Goal: Information Seeking & Learning: Learn about a topic

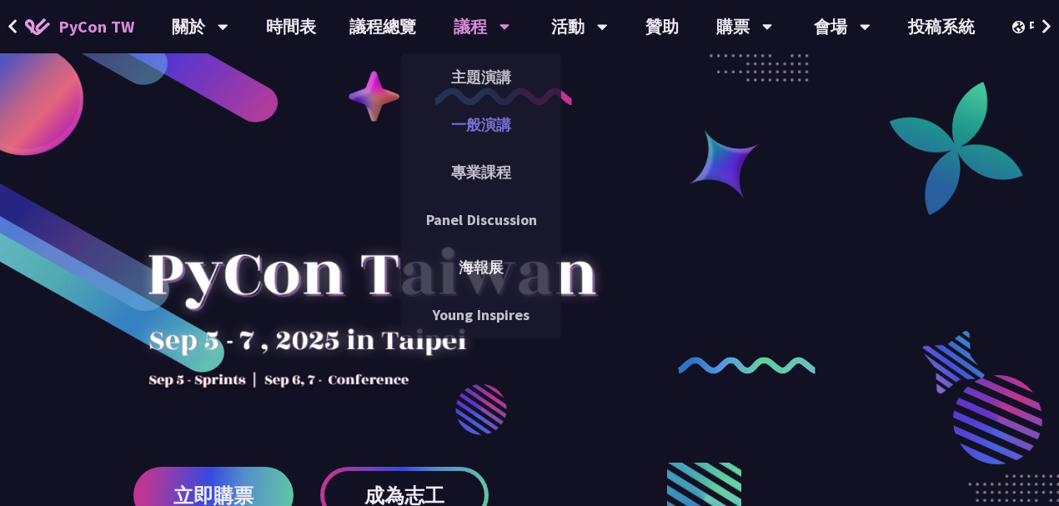
click at [479, 127] on link "一般演講" at bounding box center [481, 124] width 160 height 39
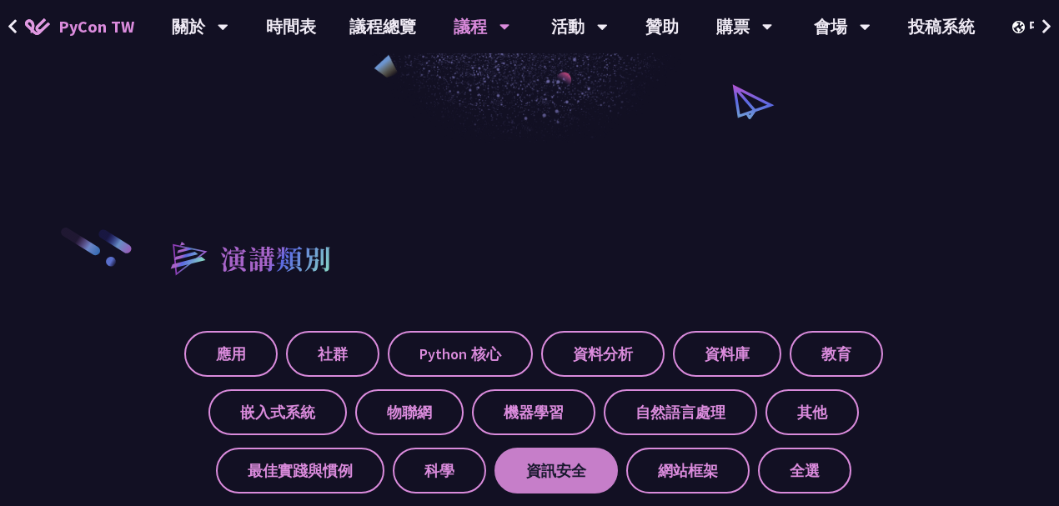
scroll to position [555, 0]
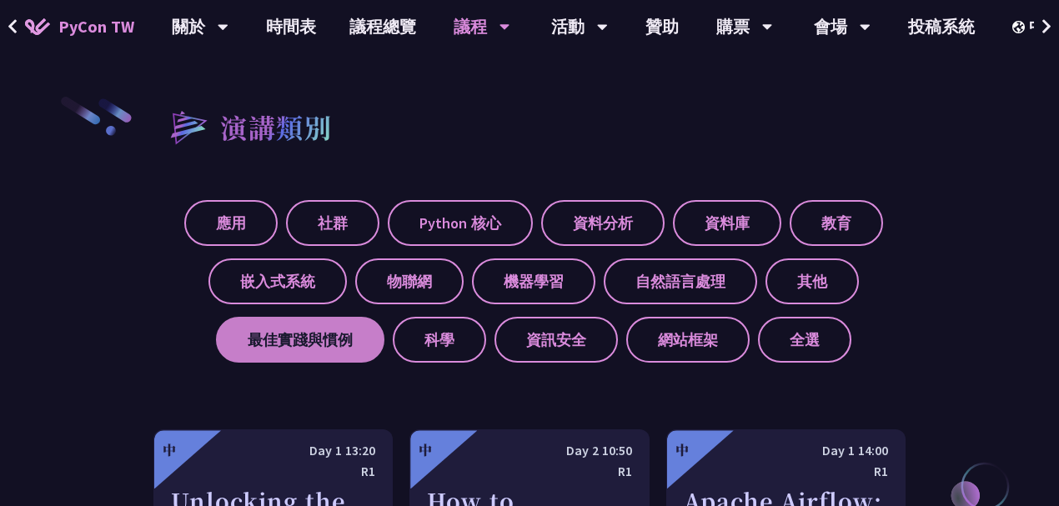
click at [314, 344] on label "最佳實踐與慣例" at bounding box center [300, 340] width 168 height 46
click at [0, 0] on input "最佳實踐與慣例" at bounding box center [0, 0] width 0 height 0
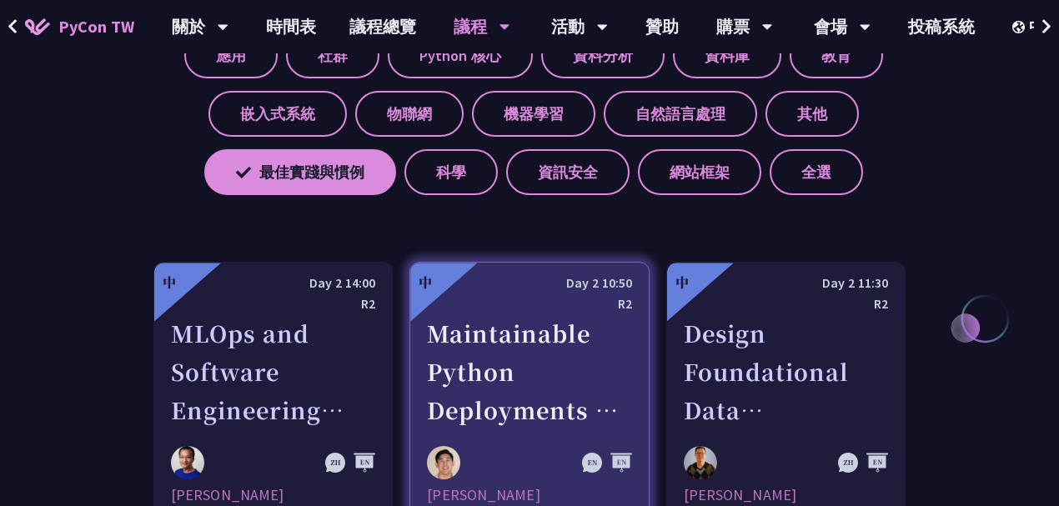
scroll to position [834, 0]
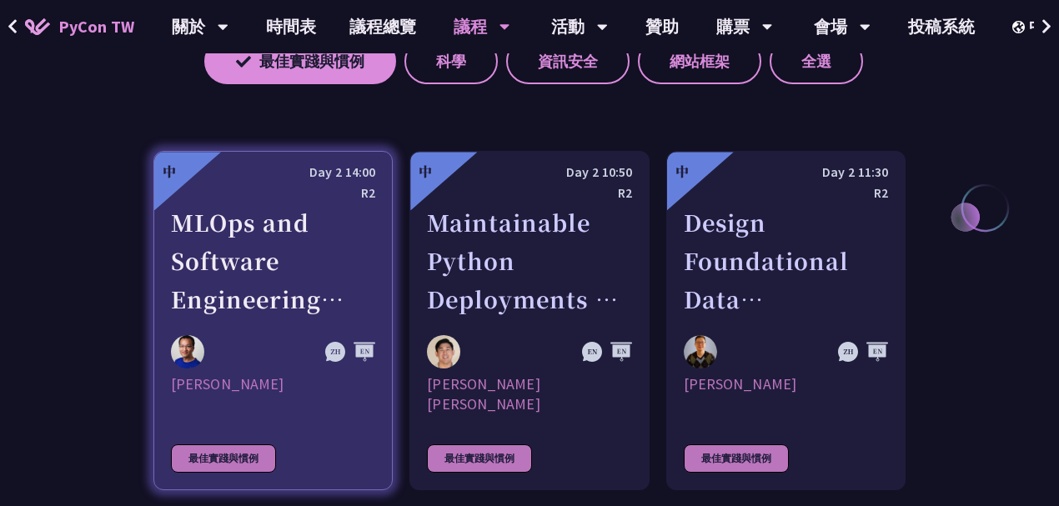
click at [280, 290] on div "MLOps and Software Engineering Automation Challenges in Production" at bounding box center [273, 260] width 204 height 115
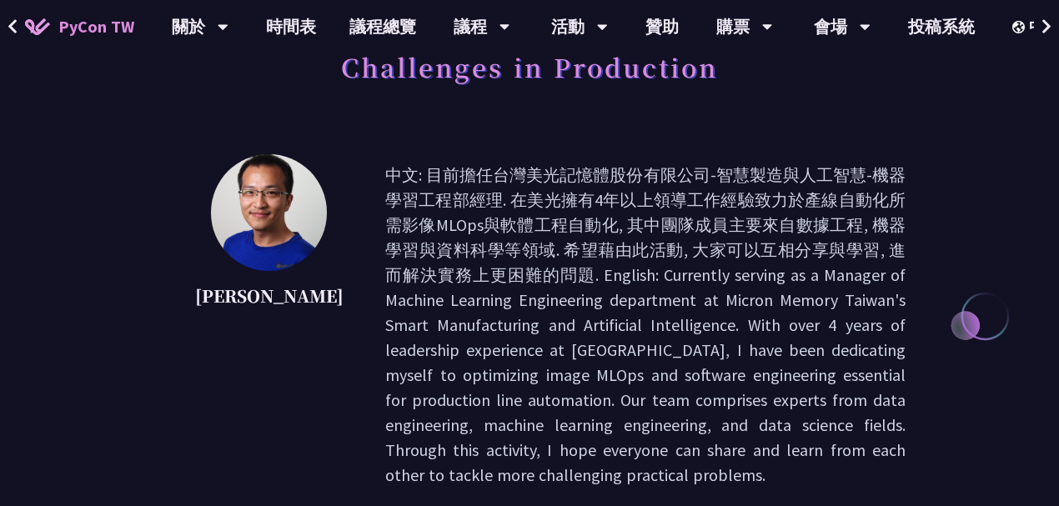
scroll to position [185, 0]
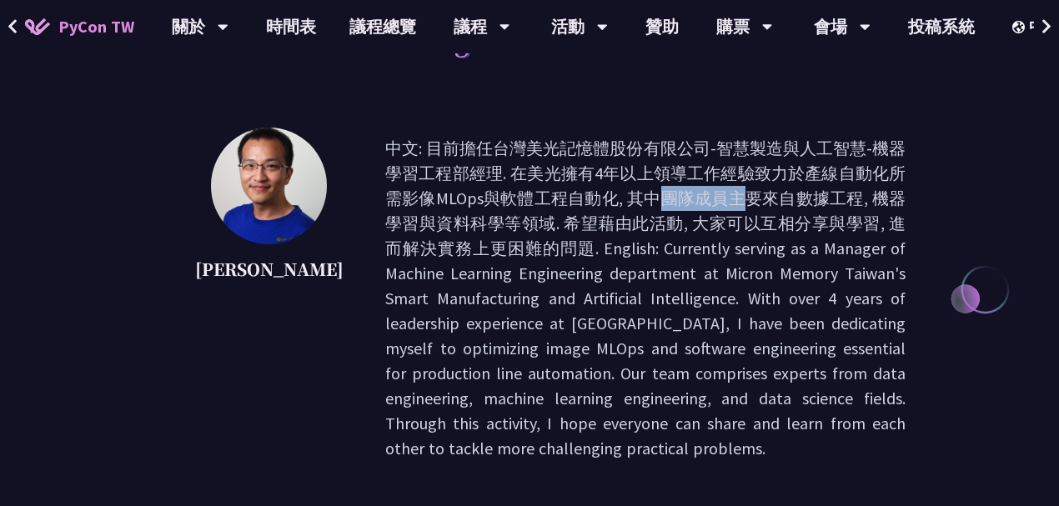
drag, startPoint x: 355, startPoint y: 198, endPoint x: 404, endPoint y: 194, distance: 49.4
click at [404, 194] on p "中文: 目前擔任台灣美光記憶體股份有限公司-智慧製造與人工智慧-機器學習工程部經理. 在美光擁有4年以上領導工作經驗致力於產線自動化所需影像MLOps與軟體工…" at bounding box center [645, 298] width 520 height 325
click at [439, 194] on p "中文: 目前擔任台灣美光記憶體股份有限公司-智慧製造與人工智慧-機器學習工程部經理. 在美光擁有4年以上領導工作經驗致力於產線自動化所需影像MLOps與軟體工…" at bounding box center [645, 298] width 520 height 325
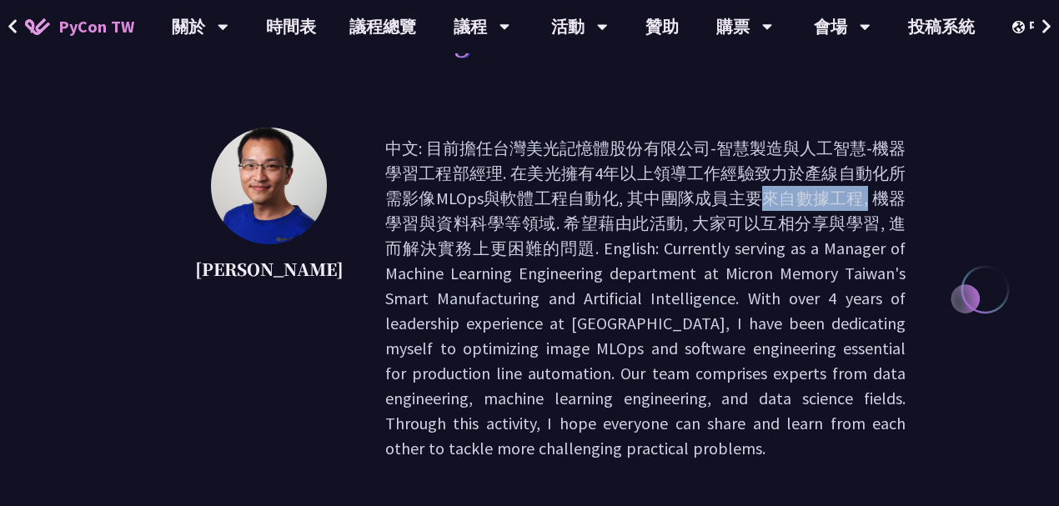
drag, startPoint x: 415, startPoint y: 196, endPoint x: 538, endPoint y: 193, distance: 122.6
click at [538, 193] on p "中文: 目前擔任台灣美光記憶體股份有限公司-智慧製造與人工智慧-機器學習工程部經理. 在美光擁有4年以上領導工作經驗致力於產線自動化所需影像MLOps與軟體工…" at bounding box center [645, 298] width 520 height 325
click at [571, 193] on p "中文: 目前擔任台灣美光記憶體股份有限公司-智慧製造與人工智慧-機器學習工程部經理. 在美光擁有4年以上領導工作經驗致力於產線自動化所需影像MLOps與軟體工…" at bounding box center [645, 298] width 520 height 325
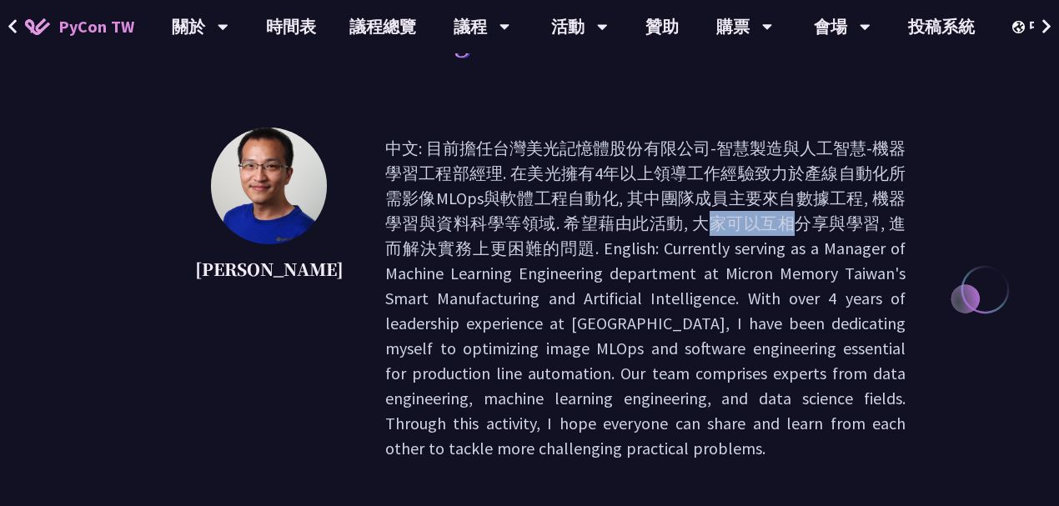
drag, startPoint x: 357, startPoint y: 224, endPoint x: 434, endPoint y: 225, distance: 76.7
click at [434, 225] on p "中文: 目前擔任台灣美光記憶體股份有限公司-智慧製造與人工智慧-機器學習工程部經理. 在美光擁有4年以上領導工作經驗致力於產線自動化所需影像MLOps與軟體工…" at bounding box center [645, 298] width 520 height 325
click at [492, 228] on p "中文: 目前擔任台灣美光記憶體股份有限公司-智慧製造與人工智慧-機器學習工程部經理. 在美光擁有4年以上領導工作經驗致力於產線自動化所需影像MLOps與軟體工…" at bounding box center [645, 298] width 520 height 325
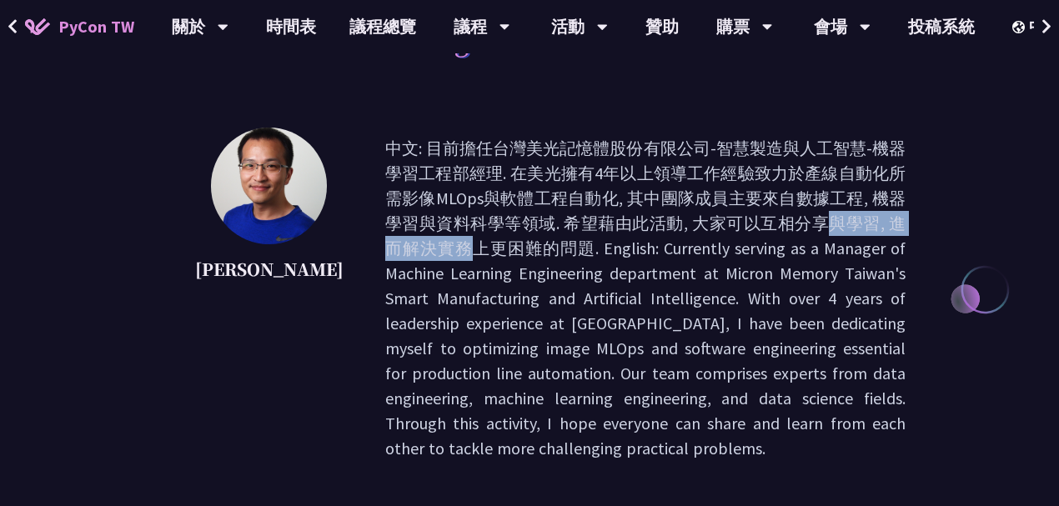
drag, startPoint x: 450, startPoint y: 225, endPoint x: 619, endPoint y: 225, distance: 169.3
click at [610, 225] on p "中文: 目前擔任台灣美光記憶體股份有限公司-智慧製造與人工智慧-機器學習工程部經理. 在美光擁有4年以上領導工作經驗致力於產線自動化所需影像MLOps與軟體工…" at bounding box center [645, 298] width 520 height 325
click at [640, 226] on p "中文: 目前擔任台灣美光記憶體股份有限公司-智慧製造與人工智慧-機器學習工程部經理. 在美光擁有4年以上領導工作經驗致力於產線自動化所需影像MLOps與軟體工…" at bounding box center [645, 298] width 520 height 325
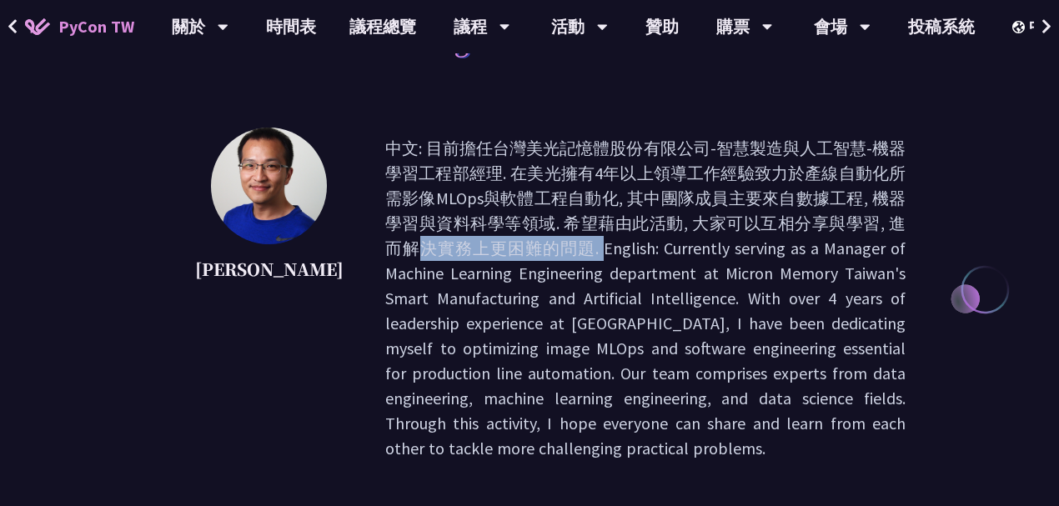
drag, startPoint x: 572, startPoint y: 227, endPoint x: 826, endPoint y: 225, distance: 253.5
click at [791, 225] on p "中文: 目前擔任台灣美光記憶體股份有限公司-智慧製造與人工智慧-機器學習工程部經理. 在美光擁有4年以上領導工作經驗致力於產線自動化所需影像MLOps與軟體工…" at bounding box center [645, 298] width 520 height 325
click at [826, 225] on p "中文: 目前擔任台灣美光記憶體股份有限公司-智慧製造與人工智慧-機器學習工程部經理. 在美光擁有4年以上領導工作經驗致力於產線自動化所需影像MLOps與軟體工…" at bounding box center [645, 298] width 520 height 325
drag, startPoint x: 766, startPoint y: 225, endPoint x: 871, endPoint y: 224, distance: 105.1
click at [871, 224] on p "中文: 目前擔任台灣美光記憶體股份有限公司-智慧製造與人工智慧-機器學習工程部經理. 在美光擁有4年以上領導工作經驗致力於產線自動化所需影像MLOps與軟體工…" at bounding box center [645, 298] width 520 height 325
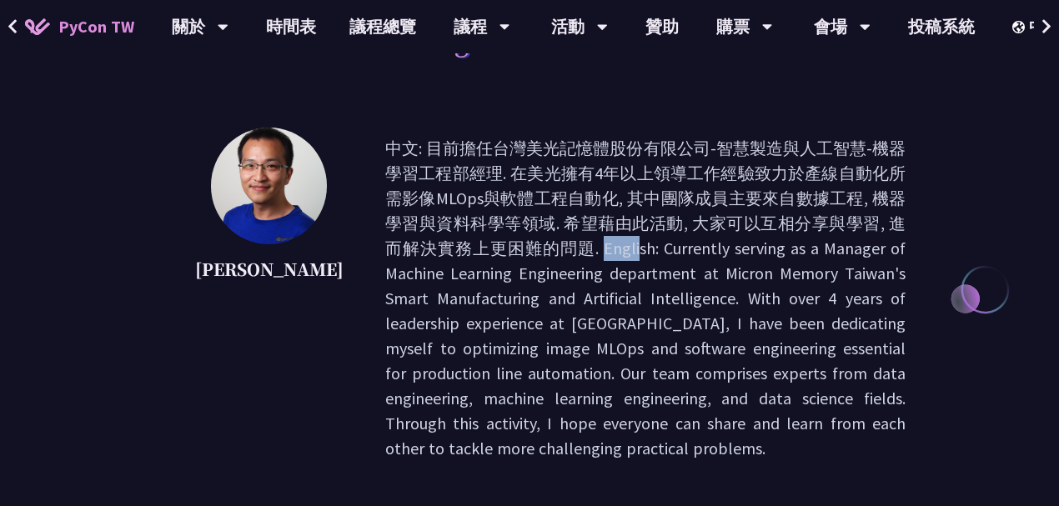
click at [877, 225] on p "中文: 目前擔任台灣美光記憶體股份有限公司-智慧製造與人工智慧-機器學習工程部經理. 在美光擁有4年以上領導工作經驗致力於產線自動化所需影像MLOps與軟體工…" at bounding box center [645, 298] width 520 height 325
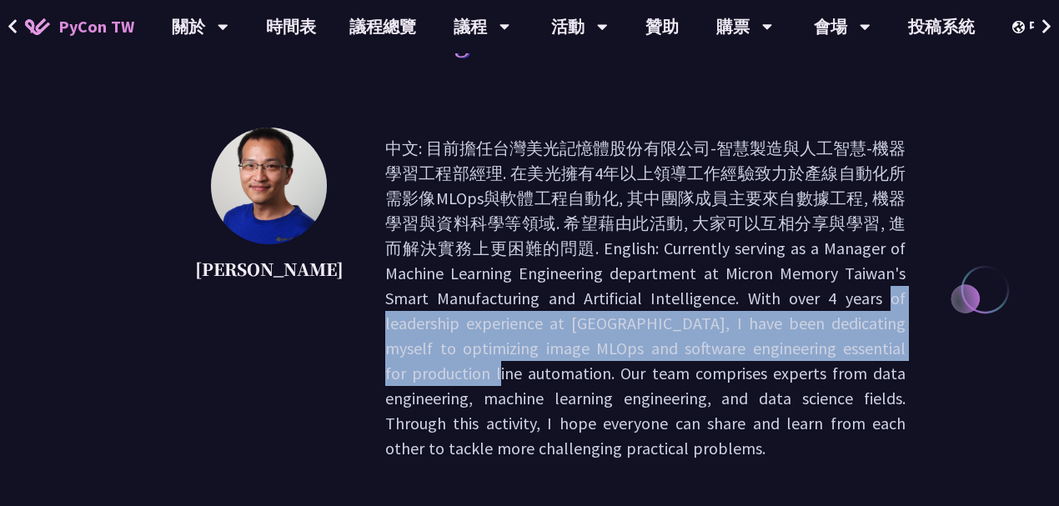
drag, startPoint x: 524, startPoint y: 299, endPoint x: 655, endPoint y: 390, distance: 159.9
click at [645, 384] on p "中文: 目前擔任台灣美光記憶體股份有限公司-智慧製造與人工智慧-機器學習工程部經理. 在美光擁有4年以上領導工作經驗致力於產線自動化所需影像MLOps與軟體工…" at bounding box center [645, 298] width 520 height 325
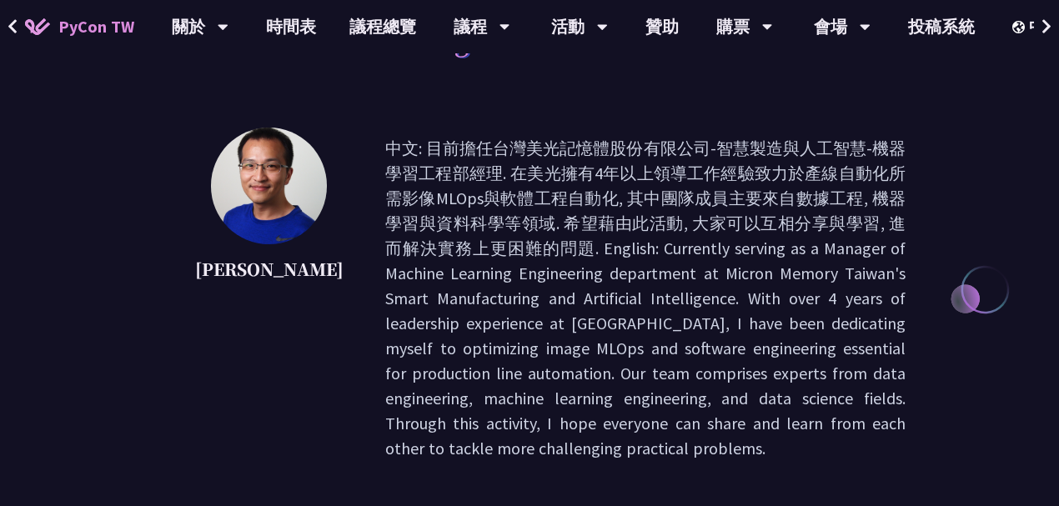
click at [711, 411] on p "中文: 目前擔任台灣美光記憶體股份有限公司-智慧製造與人工智慧-機器學習工程部經理. 在美光擁有4年以上領導工作經驗致力於產線自動化所需影像MLOps與軟體工…" at bounding box center [645, 298] width 520 height 325
drag, startPoint x: 457, startPoint y: 399, endPoint x: 655, endPoint y: 394, distance: 197.7
click at [653, 394] on p "中文: 目前擔任台灣美光記憶體股份有限公司-智慧製造與人工智慧-機器學習工程部經理. 在美光擁有4年以上領導工作經驗致力於產線自動化所需影像MLOps與軟體工…" at bounding box center [645, 298] width 520 height 325
click at [678, 394] on p "中文: 目前擔任台灣美光記憶體股份有限公司-智慧製造與人工智慧-機器學習工程部經理. 在美光擁有4年以上領導工作經驗致力於產線自動化所需影像MLOps與軟體工…" at bounding box center [645, 298] width 520 height 325
drag, startPoint x: 600, startPoint y: 401, endPoint x: 789, endPoint y: 402, distance: 189.3
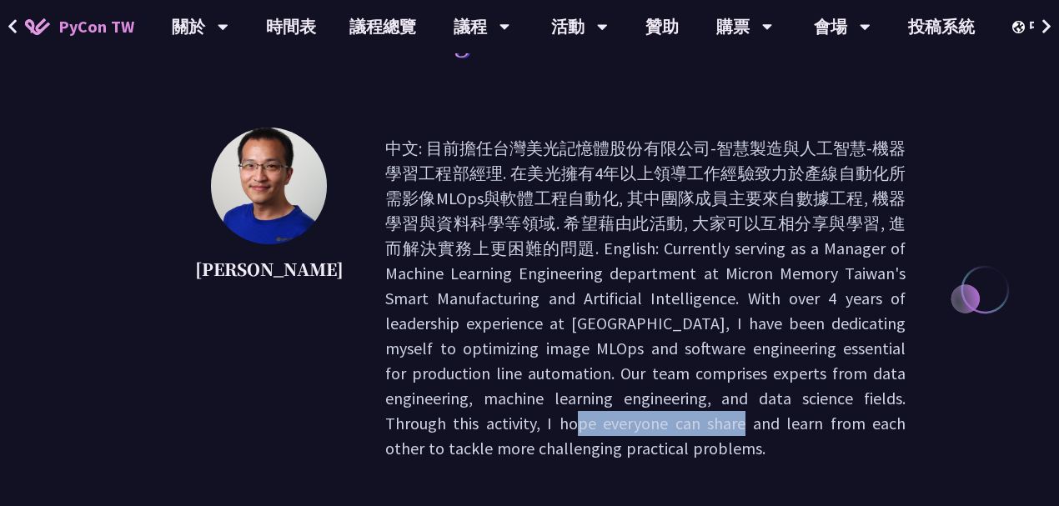
click at [781, 402] on p "中文: 目前擔任台灣美光記憶體股份有限公司-智慧製造與人工智慧-機器學習工程部經理. 在美光擁有4年以上領導工作經驗致力於產線自動化所需影像MLOps與軟體工…" at bounding box center [645, 298] width 520 height 325
click at [791, 402] on p "中文: 目前擔任台灣美光記憶體股份有限公司-智慧製造與人工智慧-機器學習工程部經理. 在美光擁有4年以上領導工作經驗致力於產線自動化所需影像MLOps與軟體工…" at bounding box center [645, 298] width 520 height 325
drag, startPoint x: 747, startPoint y: 424, endPoint x: 587, endPoint y: 279, distance: 216.7
click at [592, 284] on p "中文: 目前擔任台灣美光記憶體股份有限公司-智慧製造與人工智慧-機器學習工程部經理. 在美光擁有4年以上領導工作經驗致力於產線自動化所需影像MLOps與軟體工…" at bounding box center [645, 298] width 520 height 325
click at [440, 259] on p "中文: 目前擔任台灣美光記憶體股份有限公司-智慧製造與人工智慧-機器學習工程部經理. 在美光擁有4年以上領導工作經驗致力於產線自動化所需影像MLOps與軟體工…" at bounding box center [645, 298] width 520 height 325
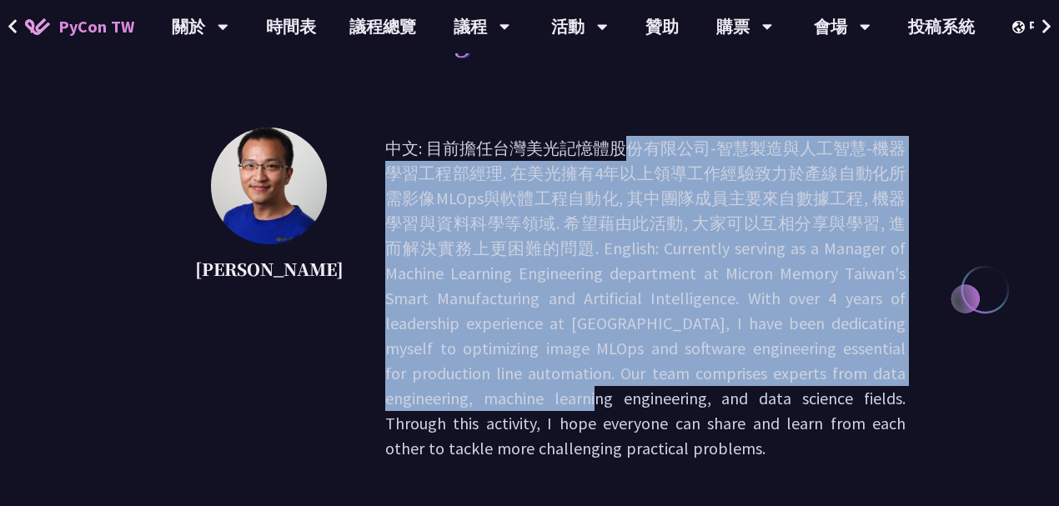
drag, startPoint x: 360, startPoint y: 143, endPoint x: 732, endPoint y: 416, distance: 461.7
click at [729, 414] on p "中文: 目前擔任台灣美光記憶體股份有限公司-智慧製造與人工智慧-機器學習工程部經理. 在美光擁有4年以上領導工作經驗致力於產線自動化所需影像MLOps與軟體工…" at bounding box center [645, 298] width 520 height 325
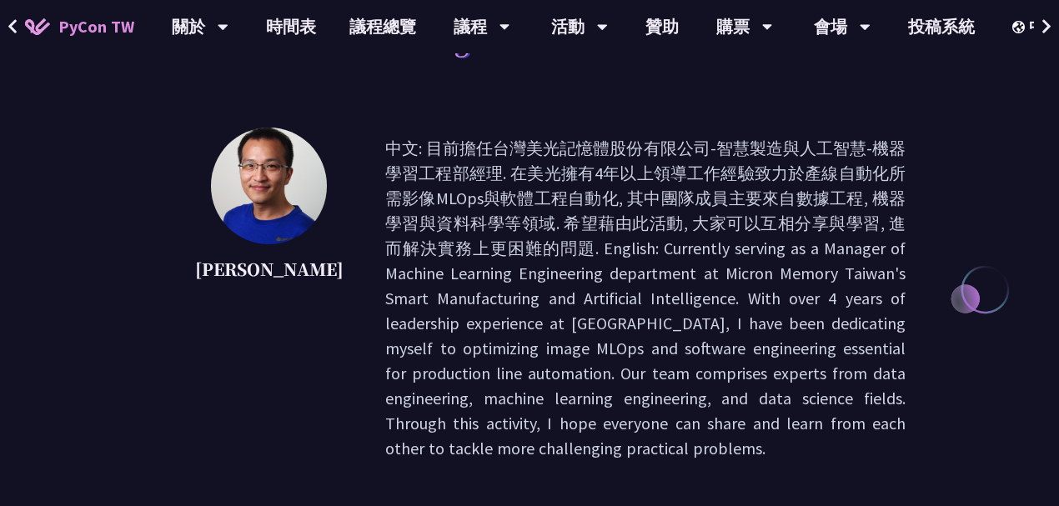
click at [787, 419] on p "中文: 目前擔任台灣美光記憶體股份有限公司-智慧製造與人工智慧-機器學習工程部經理. 在美光擁有4年以上領導工作經驗致力於產線自動化所需影像MLOps與軟體工…" at bounding box center [645, 298] width 520 height 325
drag, startPoint x: 448, startPoint y: 424, endPoint x: 615, endPoint y: 427, distance: 166.8
click at [563, 425] on p "中文: 目前擔任台灣美光記憶體股份有限公司-智慧製造與人工智慧-機器學習工程部經理. 在美光擁有4年以上領導工作經驗致力於產線自動化所需影像MLOps與軟體工…" at bounding box center [645, 298] width 520 height 325
click at [626, 427] on p "中文: 目前擔任台灣美光記憶體股份有限公司-智慧製造與人工智慧-機器學習工程部經理. 在美光擁有4年以上領導工作經驗致力於產線自動化所需影像MLOps與軟體工…" at bounding box center [645, 298] width 520 height 325
drag, startPoint x: 814, startPoint y: 429, endPoint x: 594, endPoint y: 279, distance: 266.5
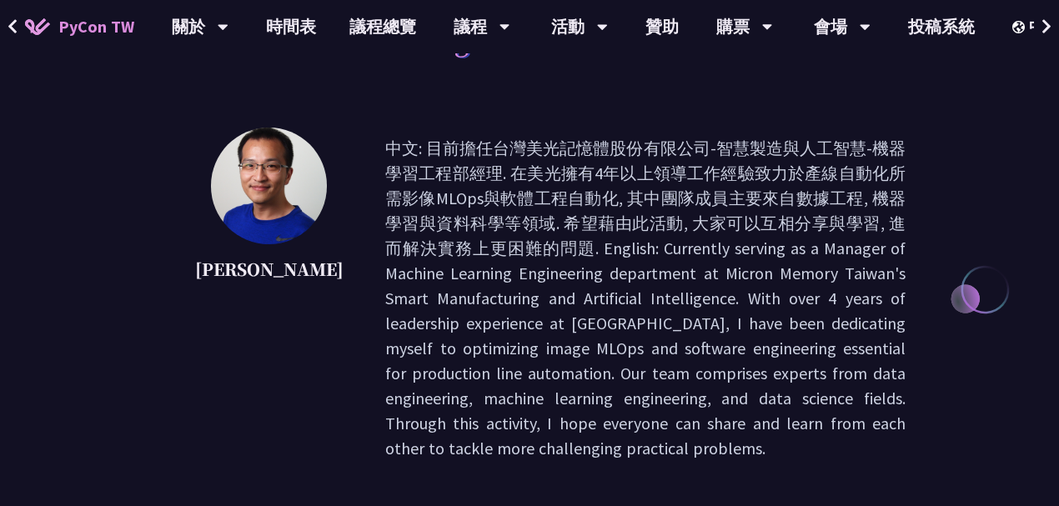
click at [649, 303] on p "中文: 目前擔任台灣美光記憶體股份有限公司-智慧製造與人工智慧-機器學習工程部經理. 在美光擁有4年以上領導工作經驗致力於產線自動化所需影像MLOps與軟體工…" at bounding box center [645, 298] width 520 height 325
click at [494, 257] on p "中文: 目前擔任台灣美光記憶體股份有限公司-智慧製造與人工智慧-機器學習工程部經理. 在美光擁有4年以上領導工作經驗致力於產線自動化所需影像MLOps與軟體工…" at bounding box center [645, 298] width 520 height 325
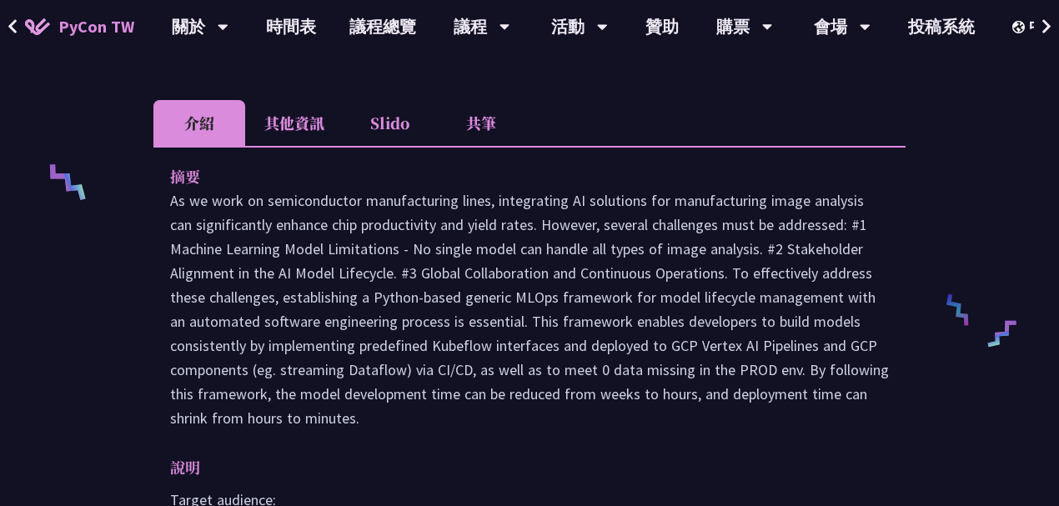
scroll to position [649, 0]
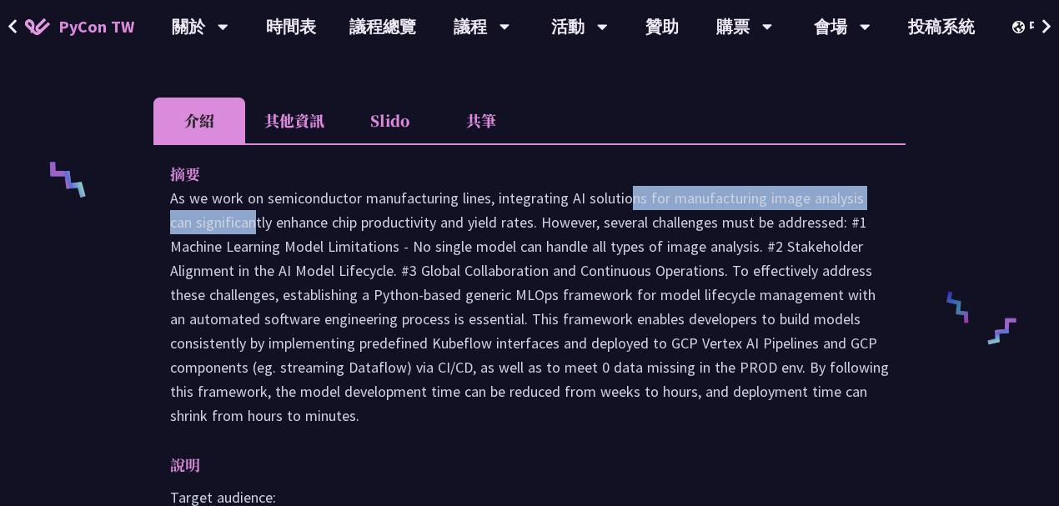
drag, startPoint x: 628, startPoint y: 171, endPoint x: 830, endPoint y: 188, distance: 202.6
click at [826, 186] on p at bounding box center [529, 307] width 719 height 242
click at [784, 229] on p at bounding box center [529, 307] width 719 height 242
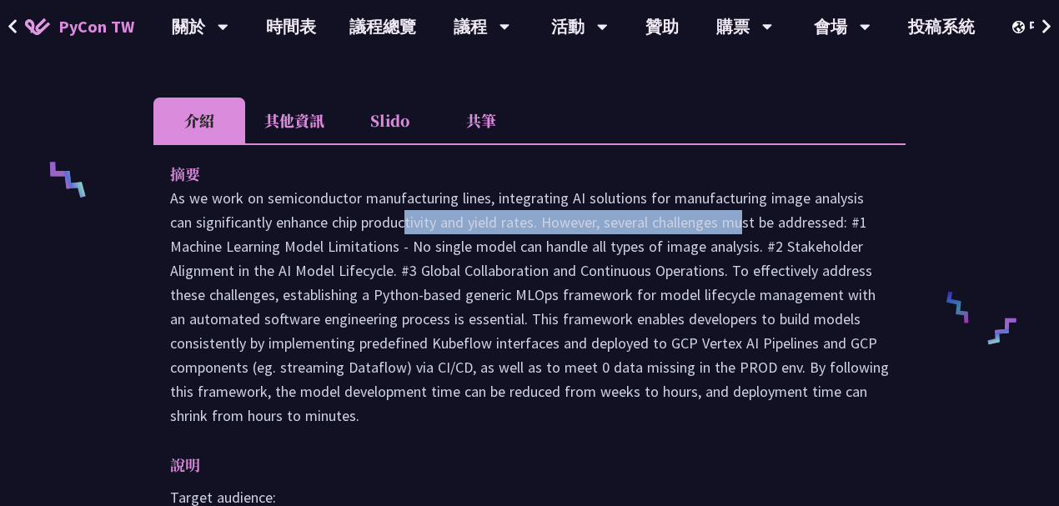
drag, startPoint x: 241, startPoint y: 199, endPoint x: 625, endPoint y: 200, distance: 383.6
click at [585, 200] on p at bounding box center [529, 307] width 719 height 242
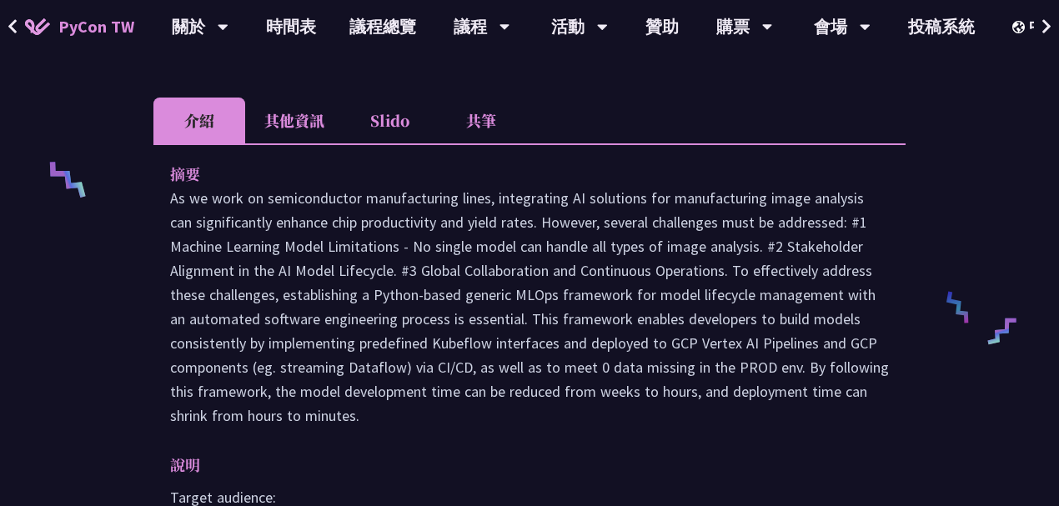
click at [654, 202] on p at bounding box center [529, 307] width 719 height 242
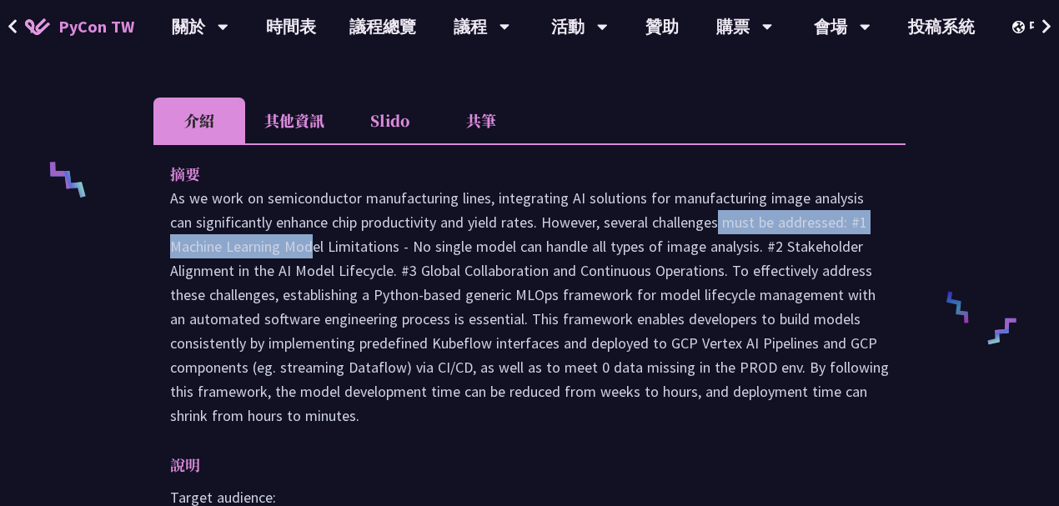
drag, startPoint x: 574, startPoint y: 198, endPoint x: 846, endPoint y: 207, distance: 272.0
click at [845, 196] on p at bounding box center [529, 307] width 719 height 242
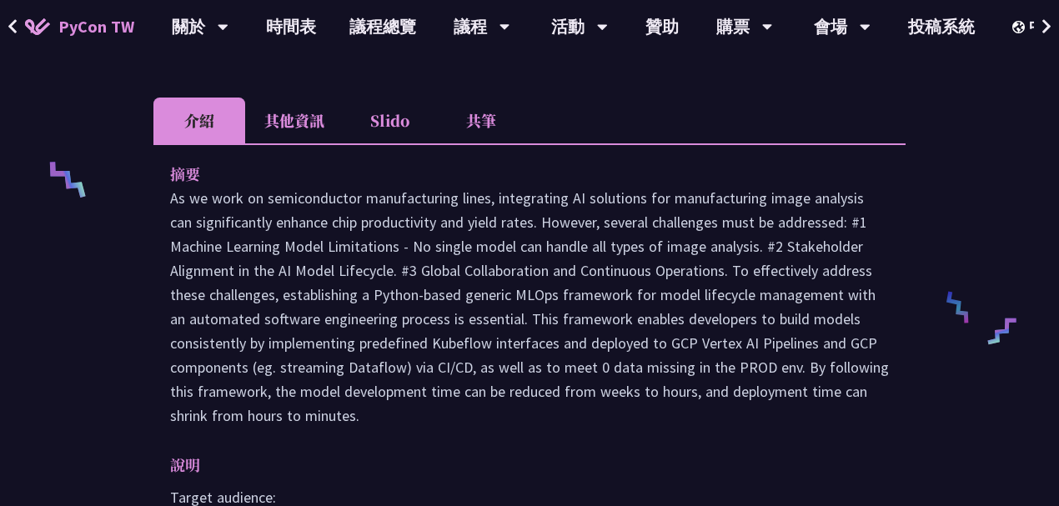
click at [831, 242] on p at bounding box center [529, 307] width 719 height 242
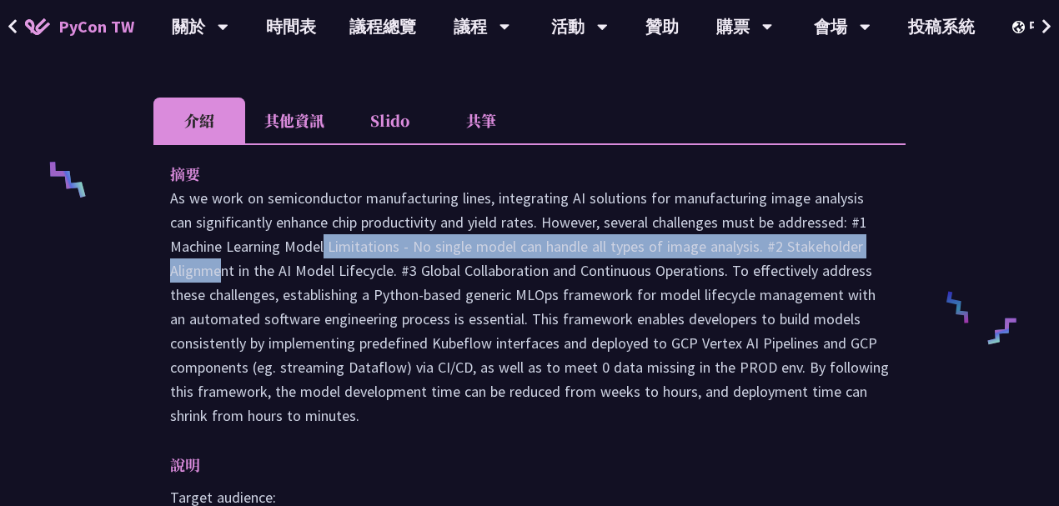
drag, startPoint x: 179, startPoint y: 225, endPoint x: 776, endPoint y: 219, distance: 596.3
click at [776, 219] on p at bounding box center [529, 307] width 719 height 242
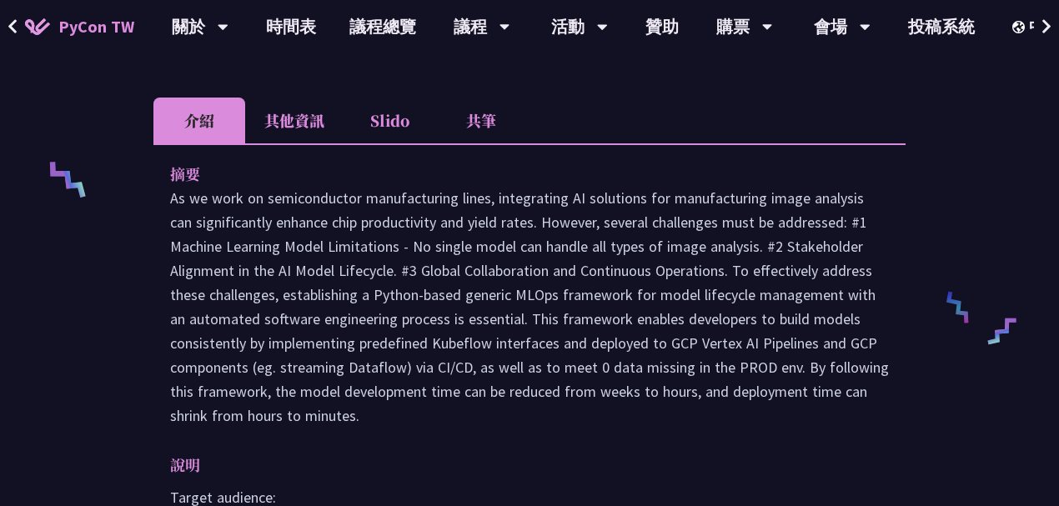
click at [812, 219] on p at bounding box center [529, 307] width 719 height 242
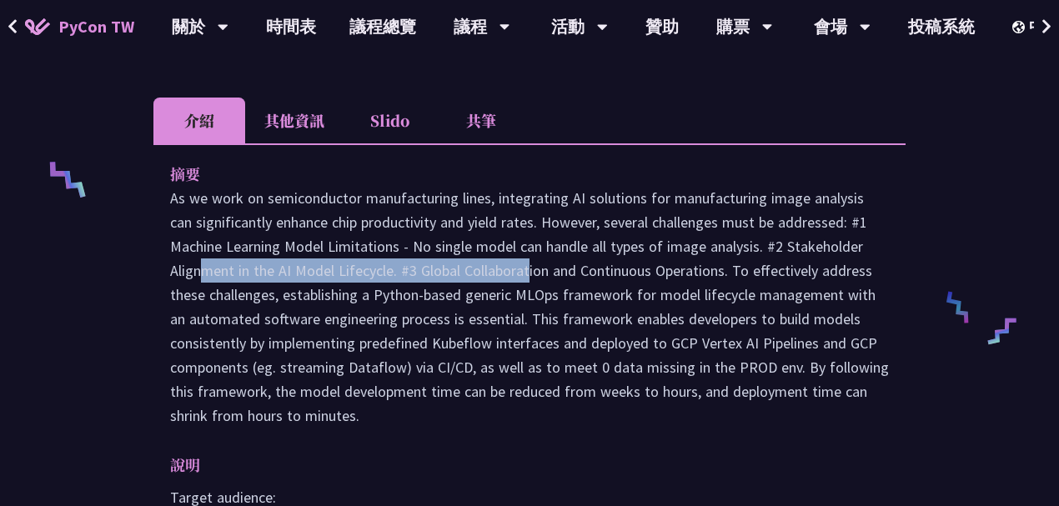
drag, startPoint x: 760, startPoint y: 219, endPoint x: 394, endPoint y: 244, distance: 367.0
click at [394, 244] on p at bounding box center [529, 307] width 719 height 242
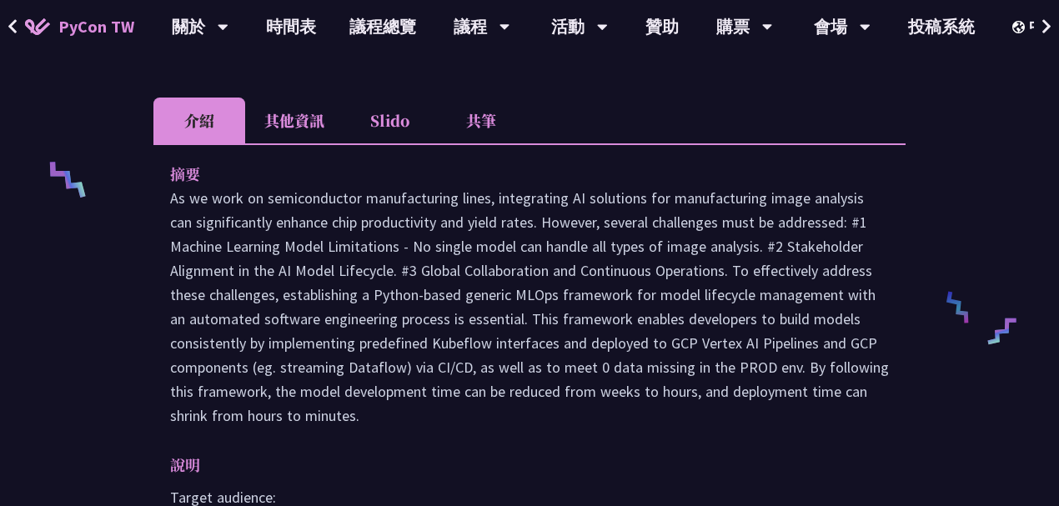
click at [461, 252] on p at bounding box center [529, 307] width 719 height 242
drag, startPoint x: 186, startPoint y: 248, endPoint x: 339, endPoint y: 244, distance: 152.7
click at [337, 244] on p at bounding box center [529, 307] width 719 height 242
click at [369, 244] on p at bounding box center [529, 307] width 719 height 242
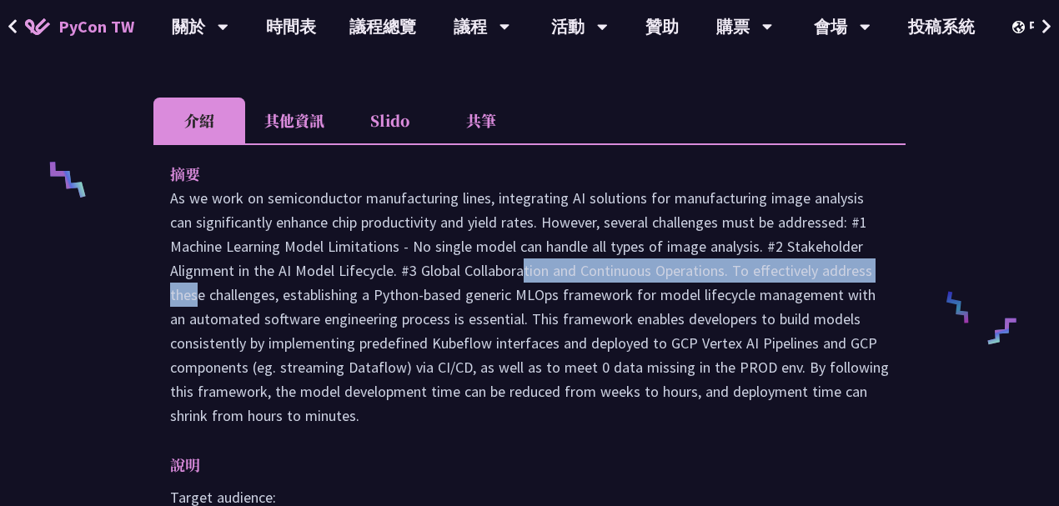
drag, startPoint x: 392, startPoint y: 246, endPoint x: 769, endPoint y: 244, distance: 377.0
click at [769, 244] on p at bounding box center [529, 307] width 719 height 242
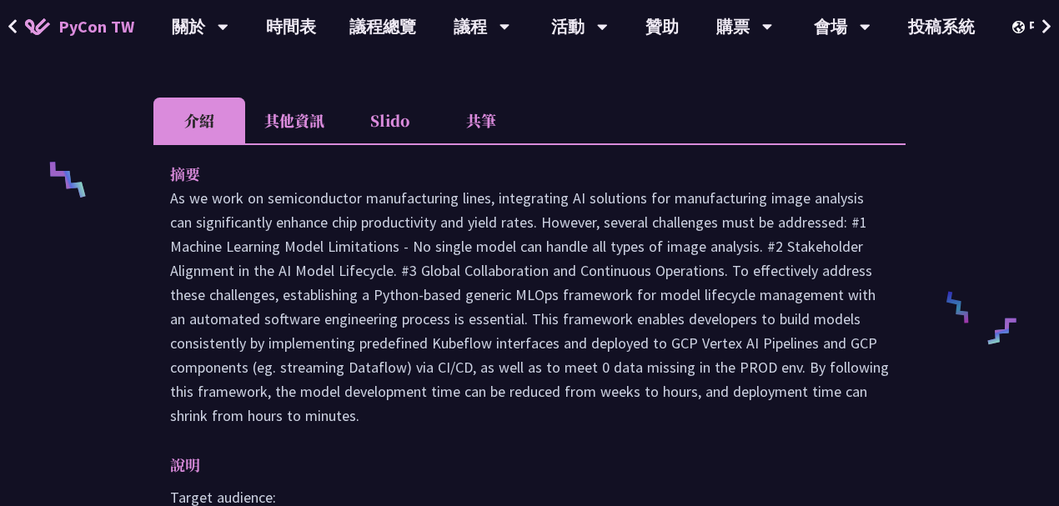
click at [830, 244] on p at bounding box center [529, 307] width 719 height 242
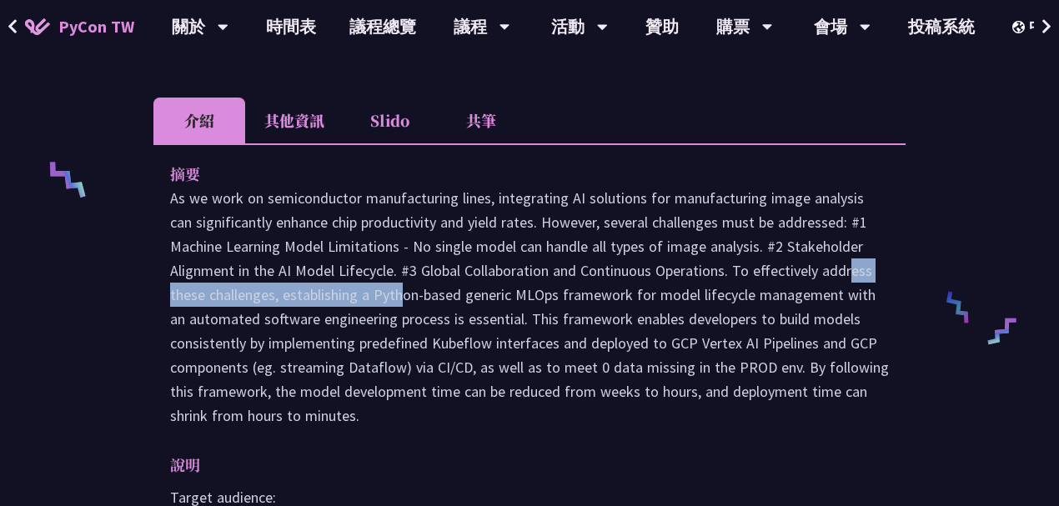
drag, startPoint x: 726, startPoint y: 244, endPoint x: 273, endPoint y: 265, distance: 453.3
click at [273, 265] on p at bounding box center [529, 307] width 719 height 242
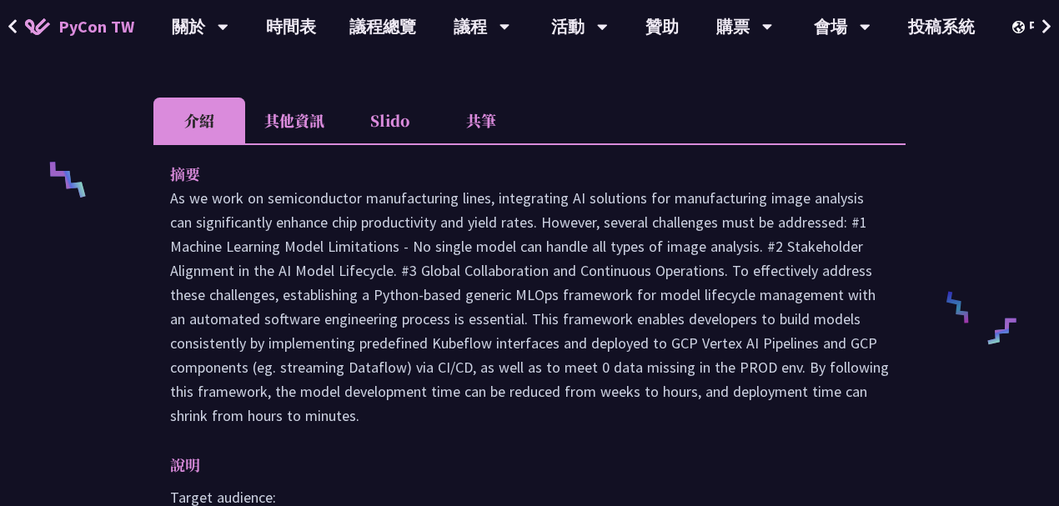
click at [329, 266] on p at bounding box center [529, 307] width 719 height 242
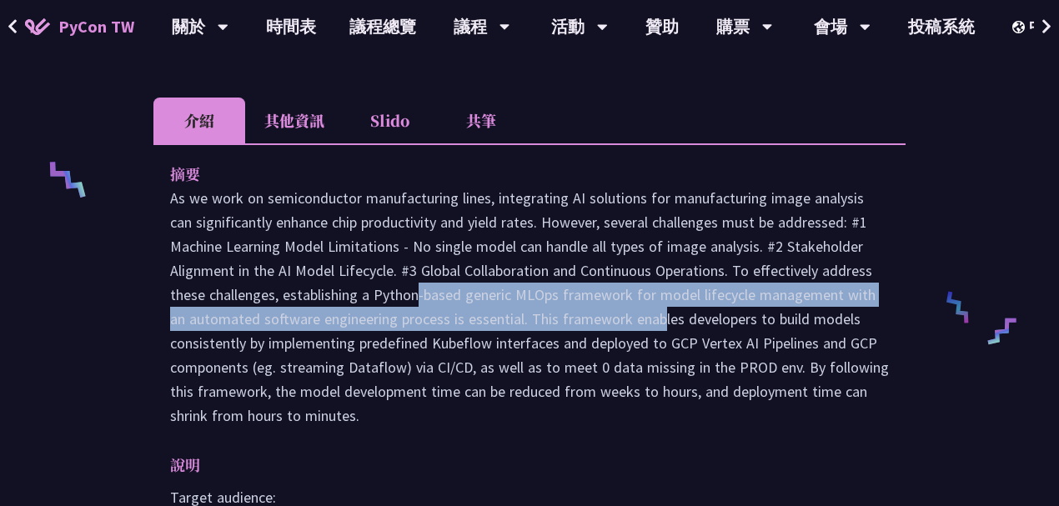
drag, startPoint x: 286, startPoint y: 267, endPoint x: 502, endPoint y: 292, distance: 217.4
click at [502, 292] on p at bounding box center [529, 307] width 719 height 242
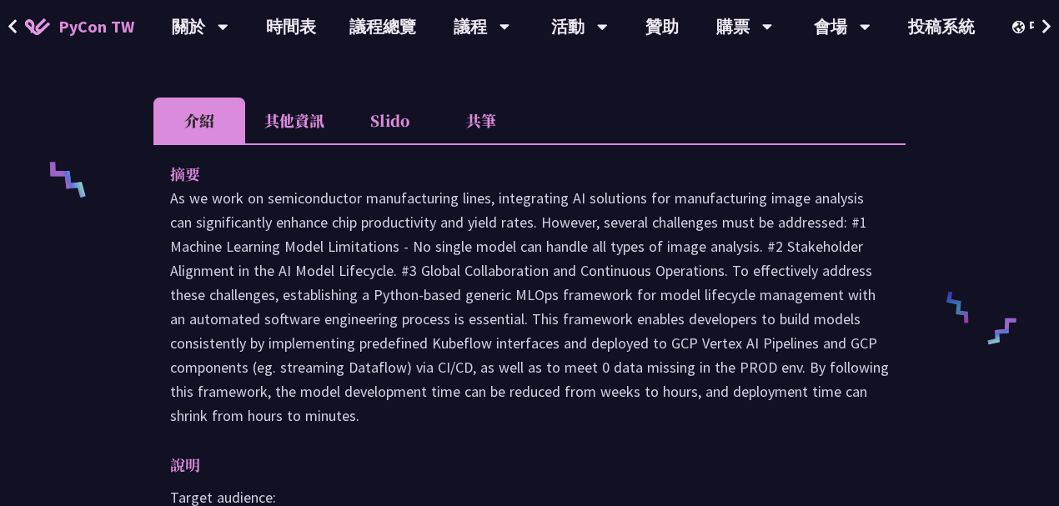
click at [527, 293] on p at bounding box center [529, 307] width 719 height 242
drag, startPoint x: 509, startPoint y: 294, endPoint x: 629, endPoint y: 323, distance: 123.6
click at [619, 314] on p at bounding box center [529, 307] width 719 height 242
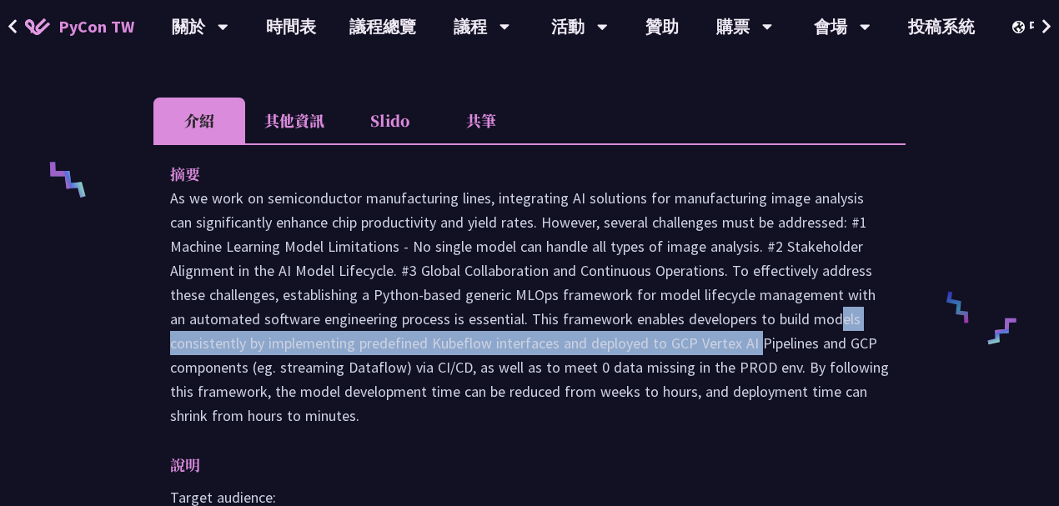
drag, startPoint x: 629, startPoint y: 323, endPoint x: 681, endPoint y: 297, distance: 57.8
click at [681, 297] on p at bounding box center [529, 307] width 719 height 242
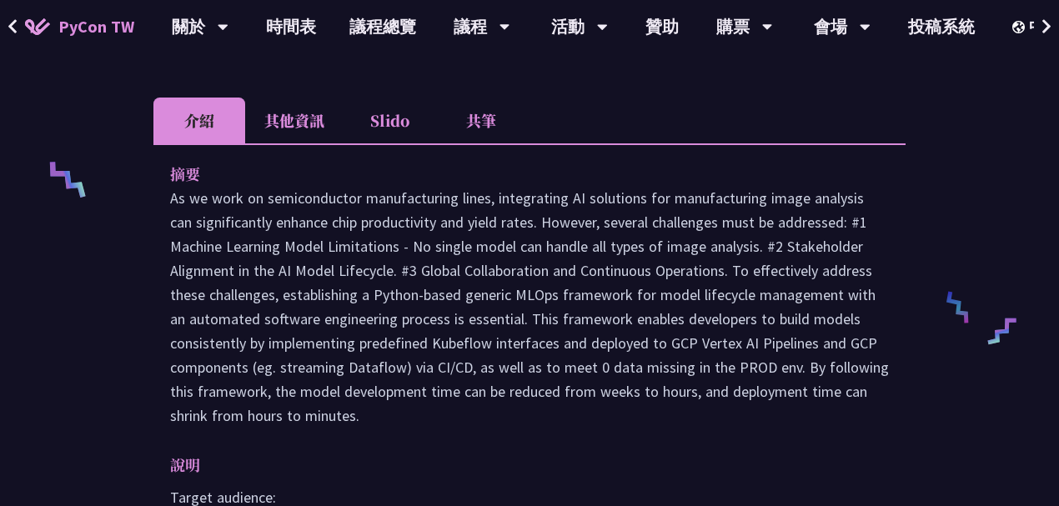
click at [695, 316] on p at bounding box center [529, 307] width 719 height 242
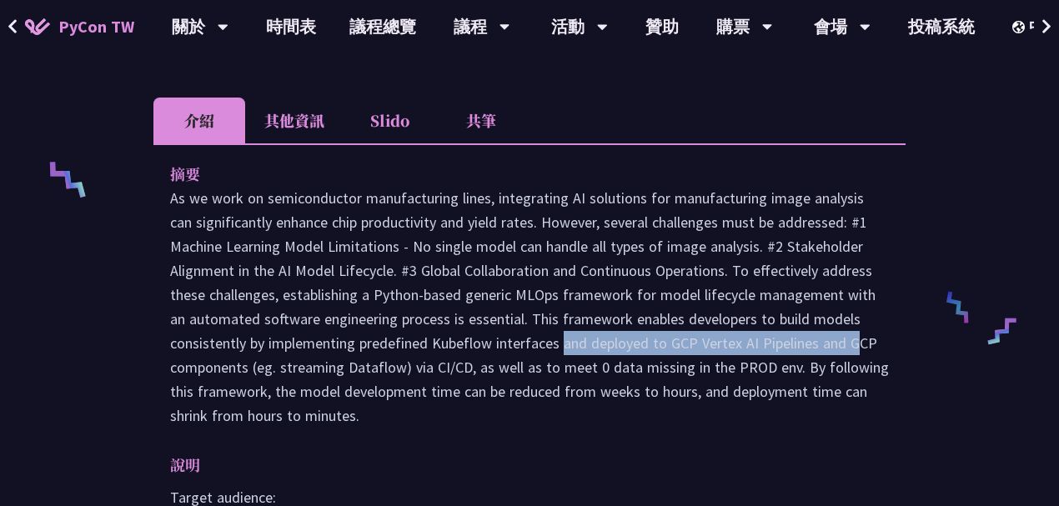
drag, startPoint x: 429, startPoint y: 319, endPoint x: 746, endPoint y: 311, distance: 317.8
click at [730, 312] on p at bounding box center [529, 307] width 719 height 242
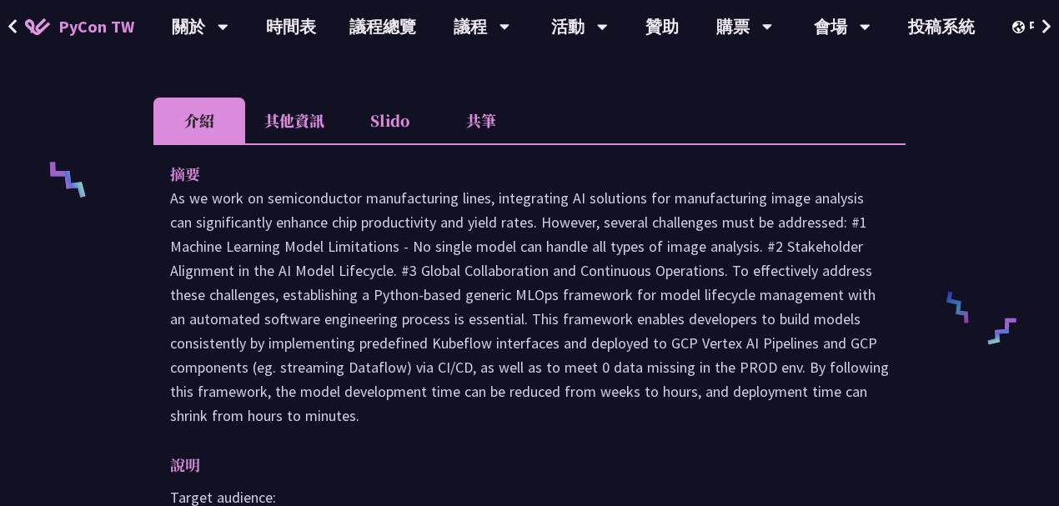
click at [756, 311] on p at bounding box center [529, 307] width 719 height 242
drag, startPoint x: 660, startPoint y: 319, endPoint x: 819, endPoint y: 319, distance: 159.3
click at [819, 319] on p at bounding box center [529, 307] width 719 height 242
click at [845, 319] on p at bounding box center [529, 307] width 719 height 242
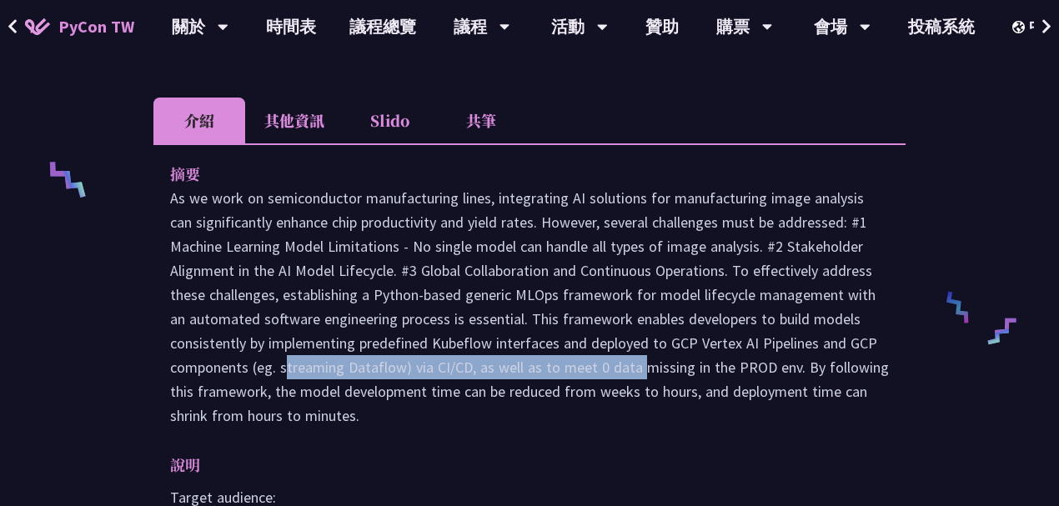
drag, startPoint x: 846, startPoint y: 318, endPoint x: 515, endPoint y: 339, distance: 331.7
click at [514, 339] on p at bounding box center [529, 307] width 719 height 242
click at [515, 339] on p at bounding box center [529, 307] width 719 height 242
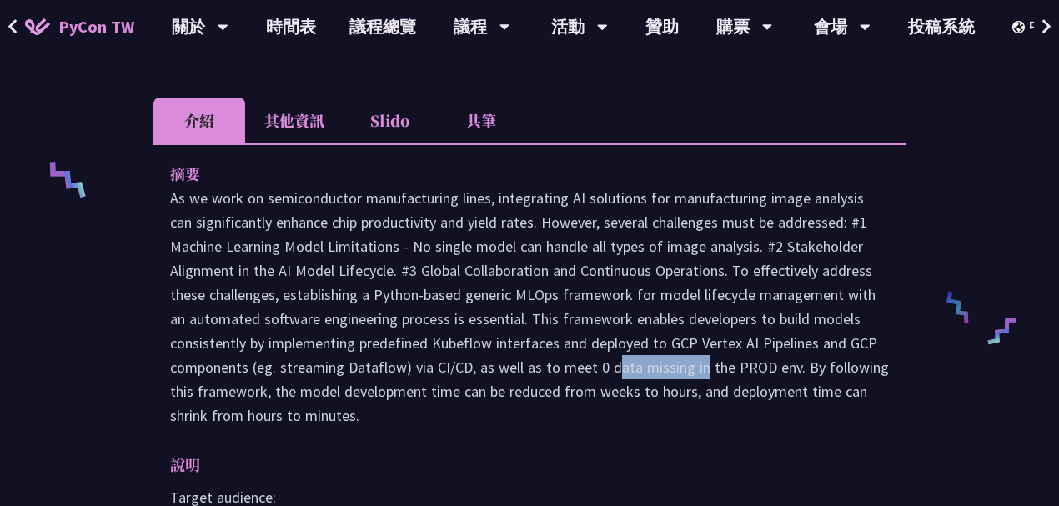
drag, startPoint x: 482, startPoint y: 341, endPoint x: 626, endPoint y: 340, distance: 144.3
click at [604, 340] on p at bounding box center [529, 307] width 719 height 242
click at [639, 340] on p at bounding box center [529, 307] width 719 height 242
drag, startPoint x: 554, startPoint y: 343, endPoint x: 697, endPoint y: 339, distance: 143.5
click at [637, 339] on p at bounding box center [529, 307] width 719 height 242
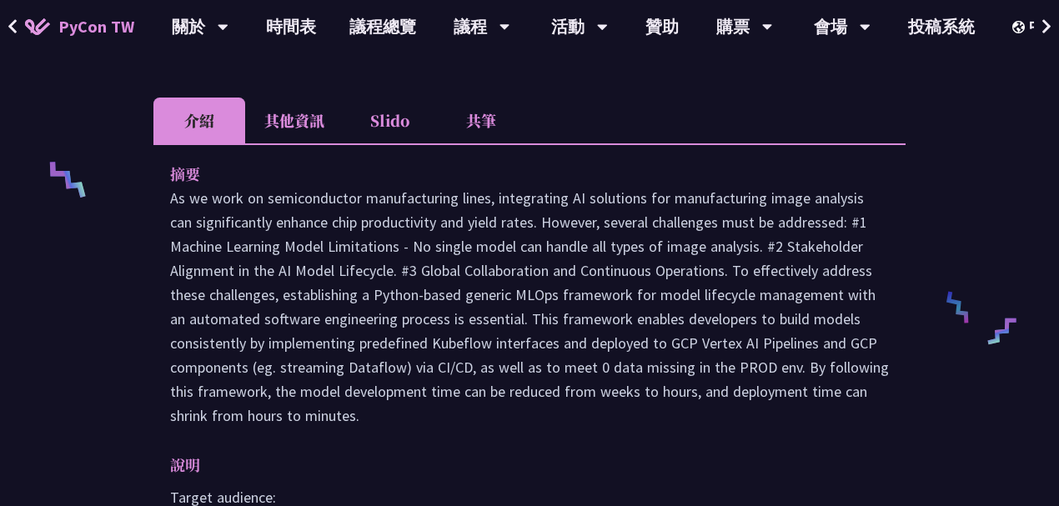
click at [697, 339] on p at bounding box center [529, 307] width 719 height 242
drag, startPoint x: 565, startPoint y: 340, endPoint x: 746, endPoint y: 339, distance: 181.0
click at [704, 339] on p at bounding box center [529, 307] width 719 height 242
click at [748, 339] on p at bounding box center [529, 307] width 719 height 242
drag, startPoint x: 791, startPoint y: 339, endPoint x: 485, endPoint y: 339, distance: 305.2
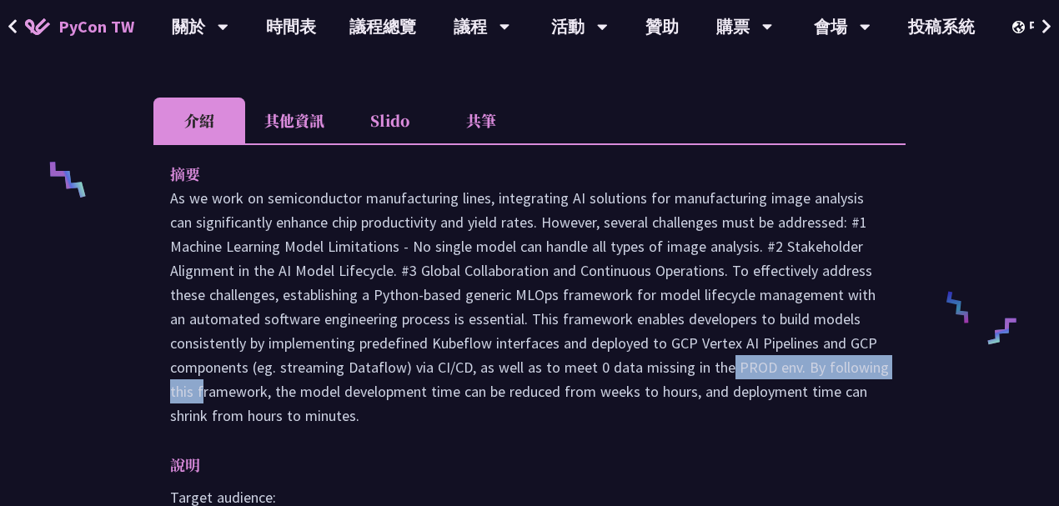
click at [489, 339] on p at bounding box center [529, 307] width 719 height 242
click at [766, 344] on p at bounding box center [529, 307] width 719 height 242
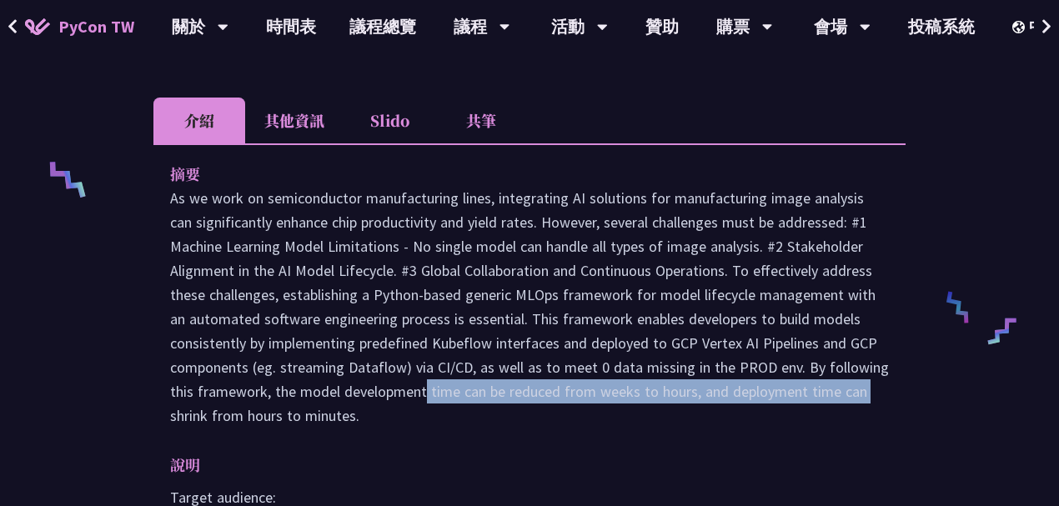
drag, startPoint x: 322, startPoint y: 367, endPoint x: 764, endPoint y: 362, distance: 442.0
click at [739, 364] on p at bounding box center [529, 307] width 719 height 242
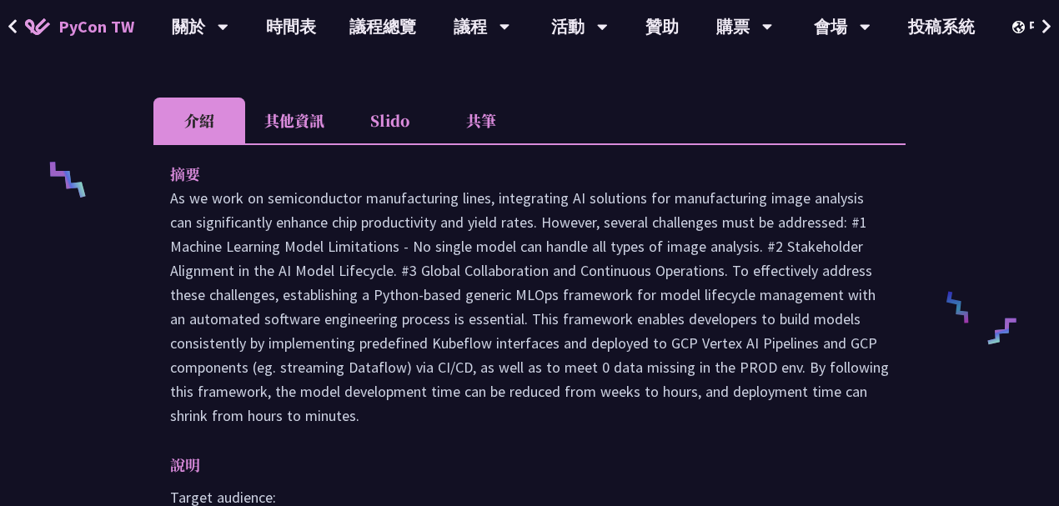
click at [769, 362] on p at bounding box center [529, 307] width 719 height 242
drag, startPoint x: 550, startPoint y: 395, endPoint x: 515, endPoint y: 285, distance: 115.8
click at [515, 285] on p at bounding box center [529, 307] width 719 height 242
click at [671, 384] on p at bounding box center [529, 307] width 719 height 242
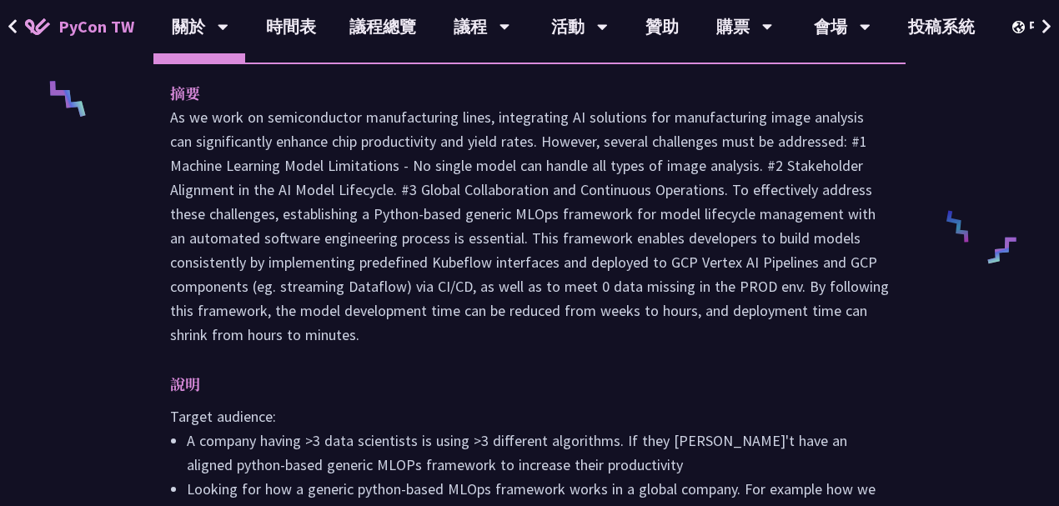
scroll to position [834, 0]
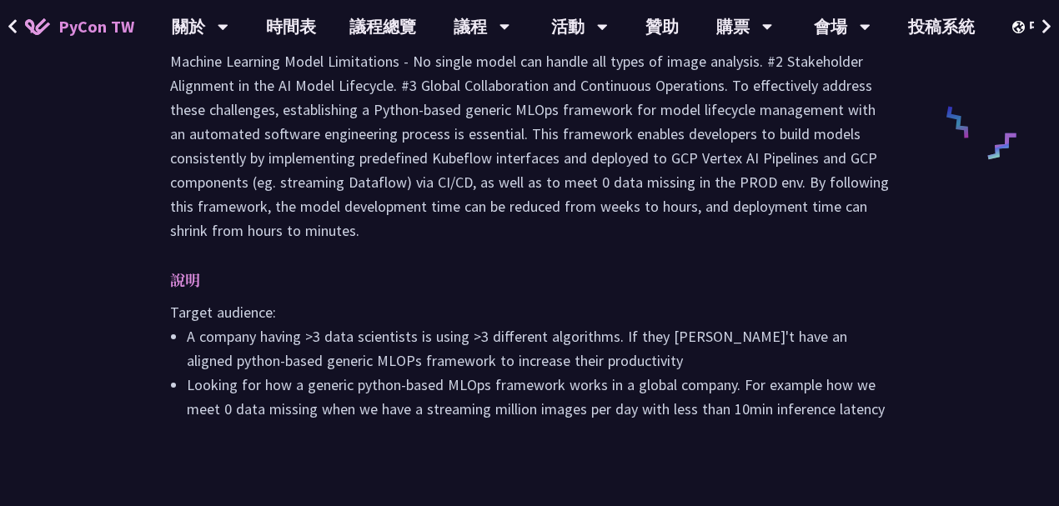
drag, startPoint x: 379, startPoint y: 200, endPoint x: 323, endPoint y: 167, distance: 65.1
click at [265, 127] on p at bounding box center [529, 122] width 719 height 242
click at [451, 236] on div "摘要 說明 Target audience: A company having >3 data scientists is using >3 differen…" at bounding box center [529, 210] width 752 height 505
drag, startPoint x: 325, startPoint y: 344, endPoint x: 470, endPoint y: 407, distance: 158.3
click at [422, 395] on div "說明 Target audience: A company having >3 data scientists is using >3 different a…" at bounding box center [529, 344] width 719 height 153
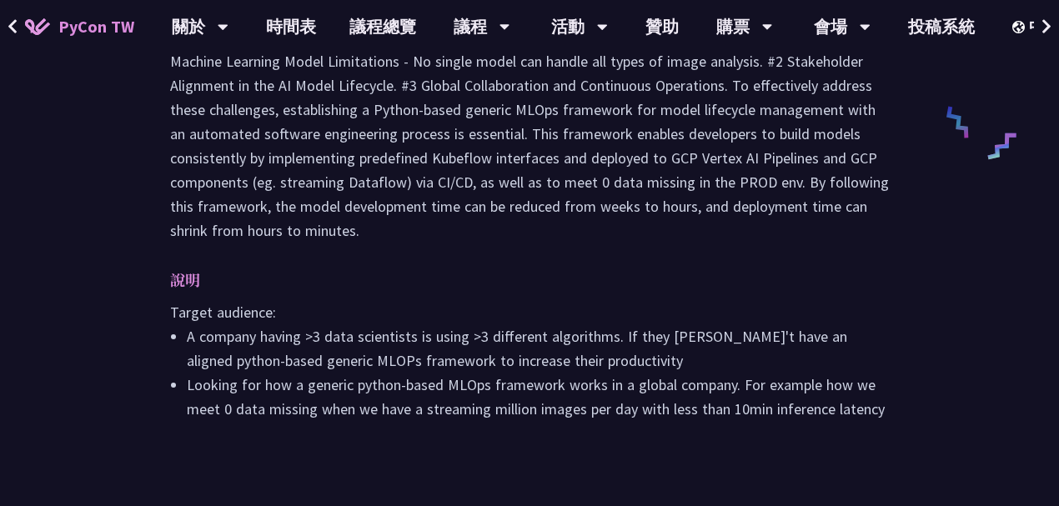
click at [501, 422] on div "摘要 說明 Target audience: A company having >3 data scientists is using >3 differen…" at bounding box center [529, 210] width 752 height 505
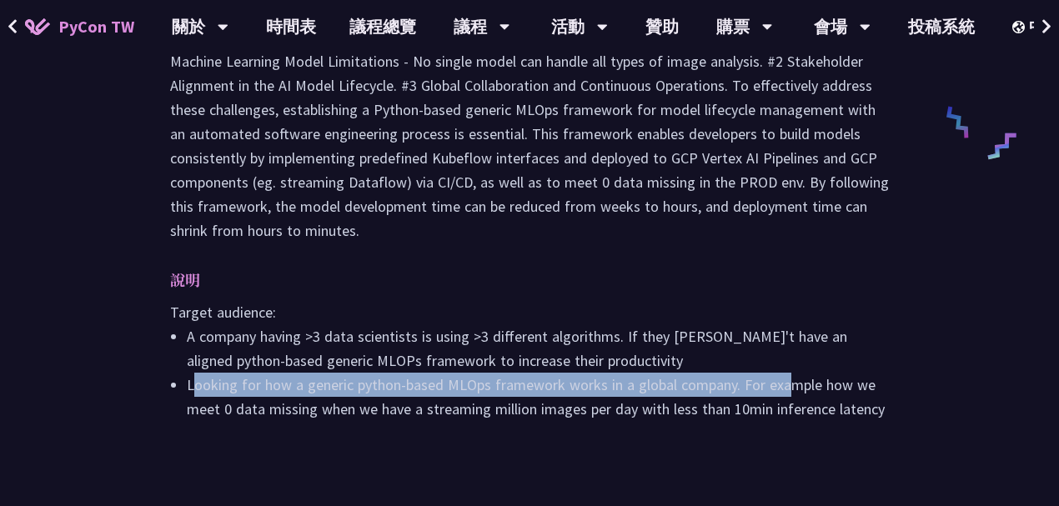
drag, startPoint x: 193, startPoint y: 360, endPoint x: 821, endPoint y: 375, distance: 627.3
click at [802, 373] on li "Looking for how a generic python-based MLOps framework works in a global compan…" at bounding box center [538, 397] width 702 height 48
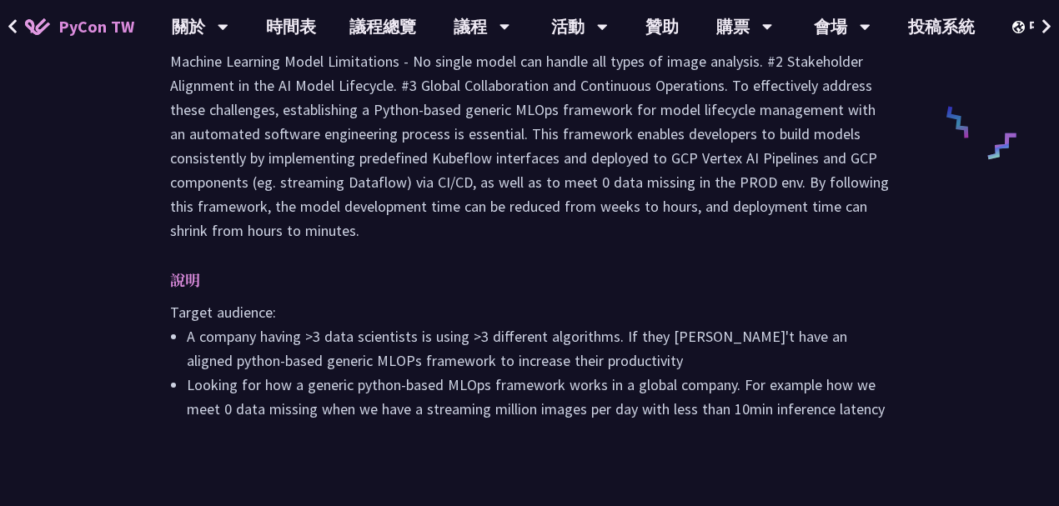
click at [831, 387] on li "Looking for how a generic python-based MLOps framework works in a global compan…" at bounding box center [538, 397] width 702 height 48
drag, startPoint x: 882, startPoint y: 384, endPoint x: 377, endPoint y: 242, distance: 524.9
click at [388, 268] on div "說明 Target audience: A company having >3 data scientists is using >3 different a…" at bounding box center [529, 344] width 719 height 153
click at [738, 235] on div "摘要 說明 Target audience: A company having >3 data scientists is using >3 differen…" at bounding box center [529, 210] width 752 height 505
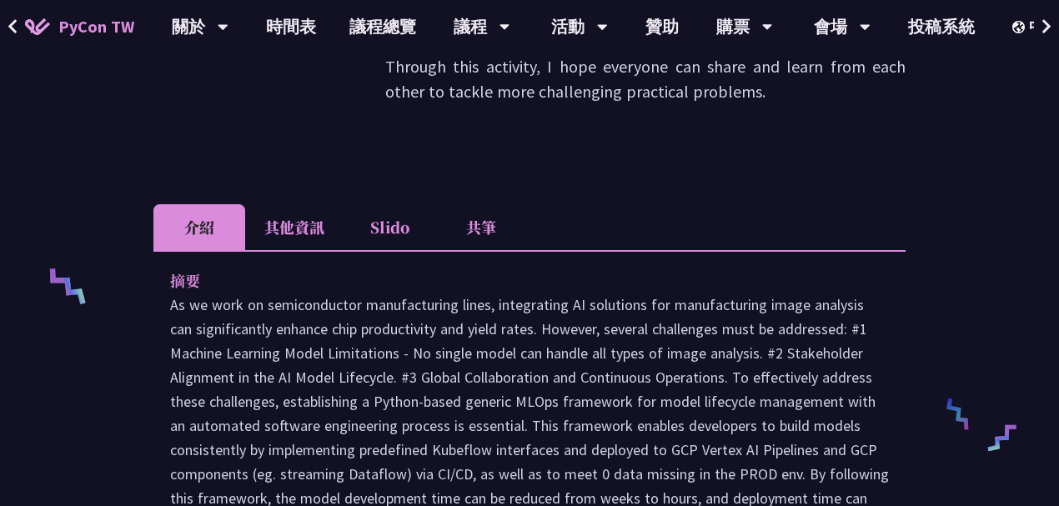
scroll to position [370, 0]
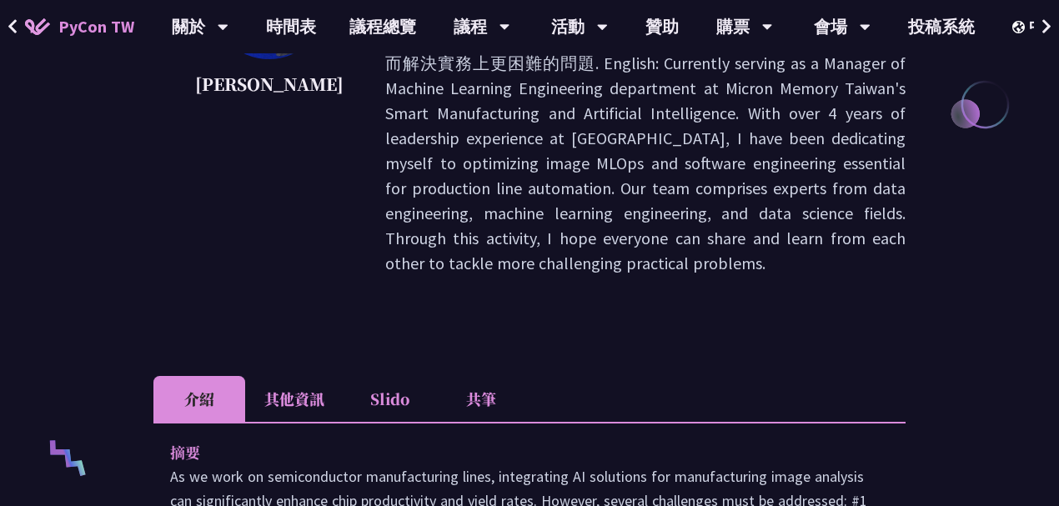
click at [289, 376] on li "其他資訊" at bounding box center [294, 399] width 98 height 46
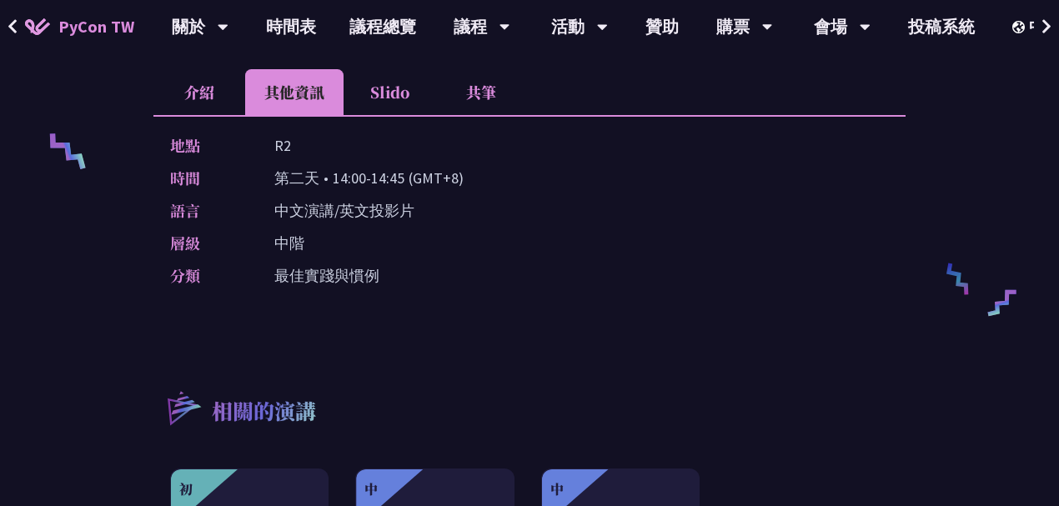
scroll to position [463, 0]
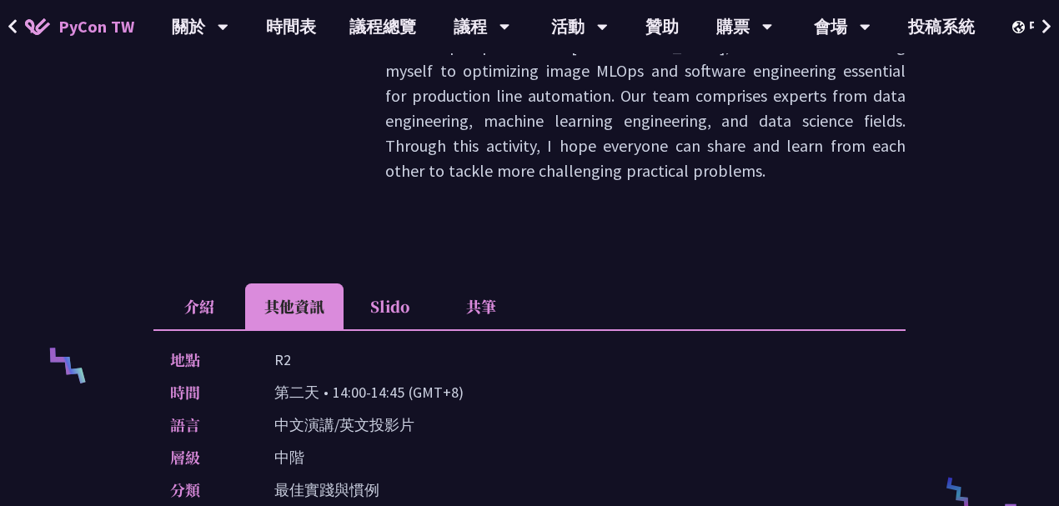
click at [390, 284] on li "Slido" at bounding box center [390, 307] width 92 height 46
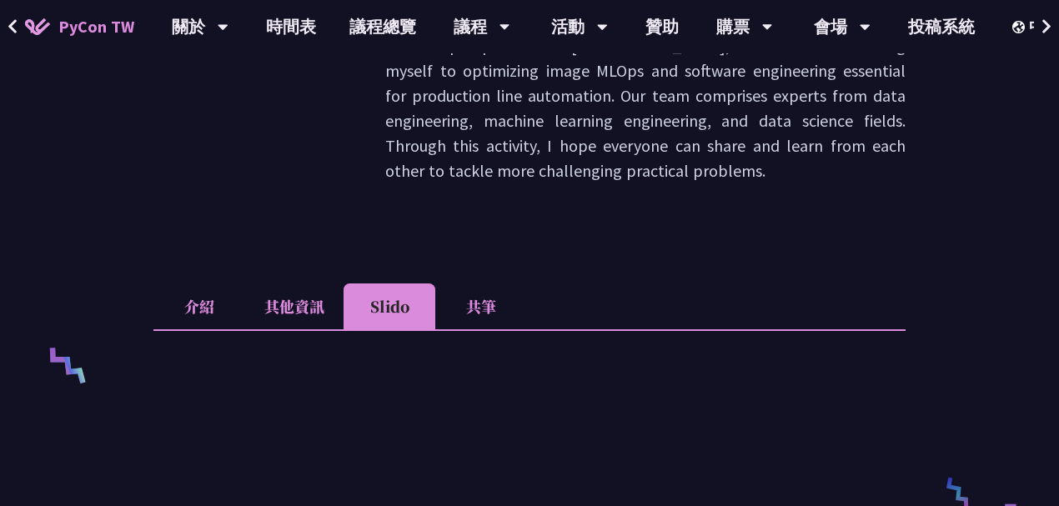
click at [484, 284] on li "共筆" at bounding box center [481, 307] width 92 height 46
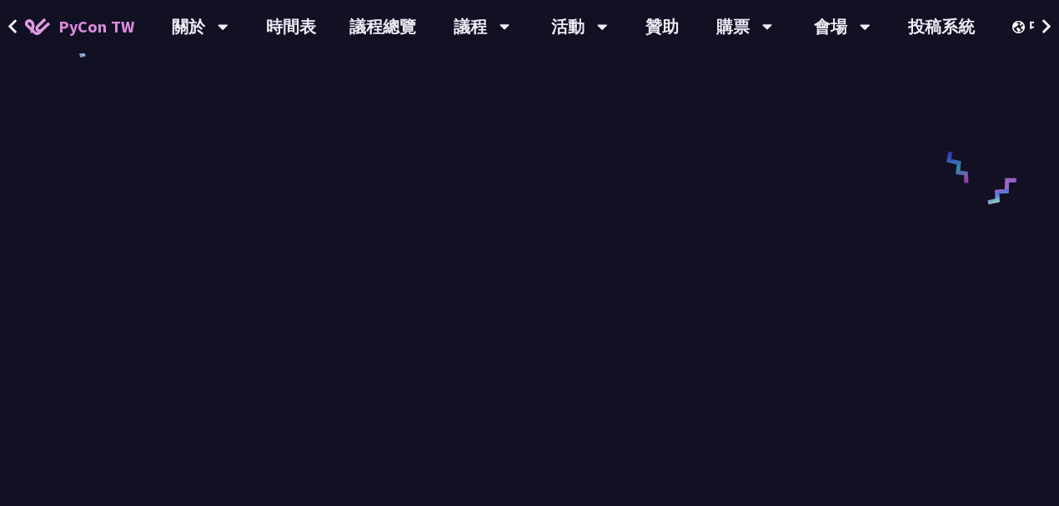
scroll to position [1019, 0]
